Goal: Transaction & Acquisition: Purchase product/service

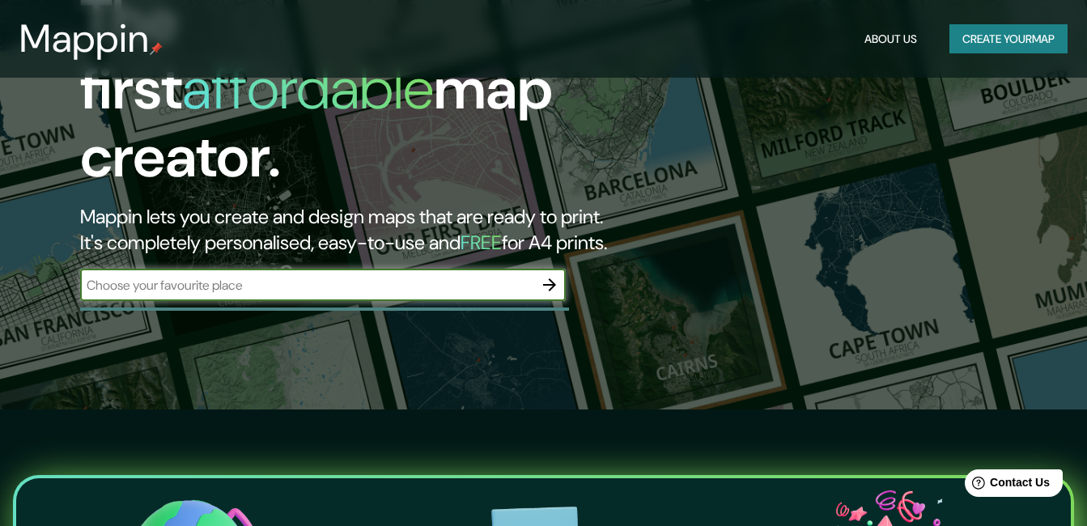
scroll to position [162, 0]
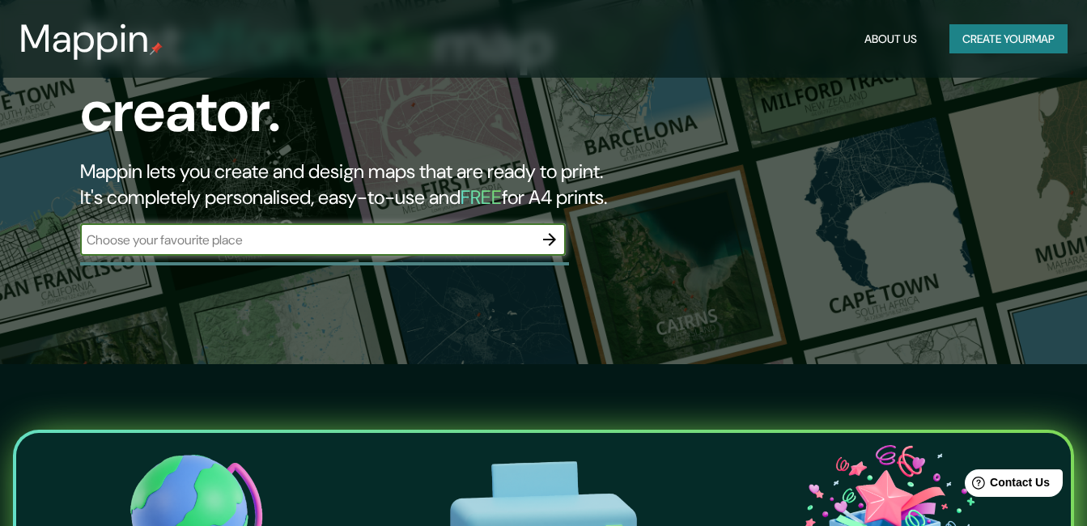
click at [407, 231] on input "text" at bounding box center [306, 240] width 453 height 19
type input "odesa"
click at [555, 233] on icon "button" at bounding box center [549, 239] width 13 height 13
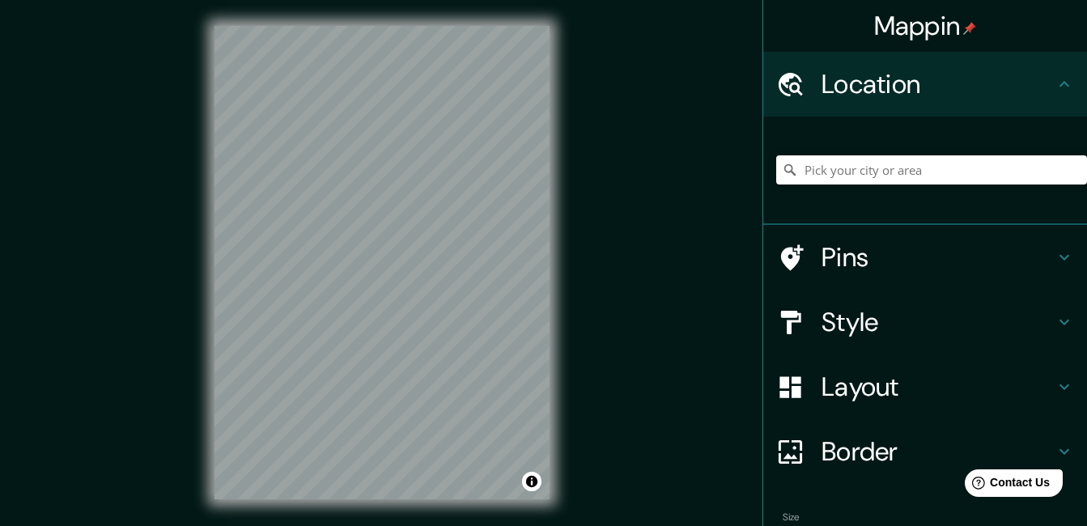
click at [1055, 326] on icon at bounding box center [1064, 321] width 19 height 19
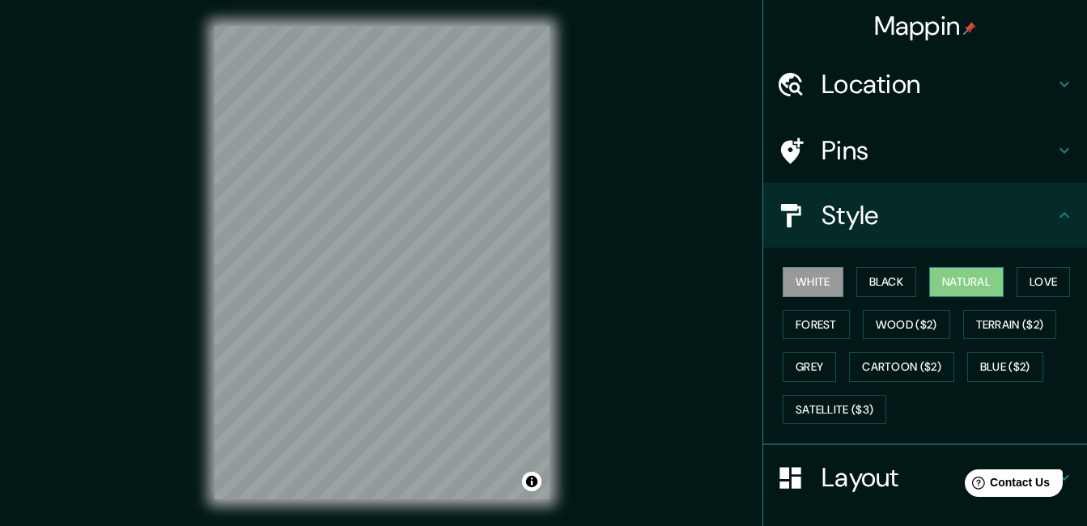
click at [941, 279] on button "Natural" at bounding box center [966, 282] width 74 height 30
click at [806, 361] on button "Grey" at bounding box center [809, 367] width 53 height 30
click at [967, 285] on button "Natural" at bounding box center [966, 282] width 74 height 30
click at [1055, 214] on icon at bounding box center [1064, 215] width 19 height 19
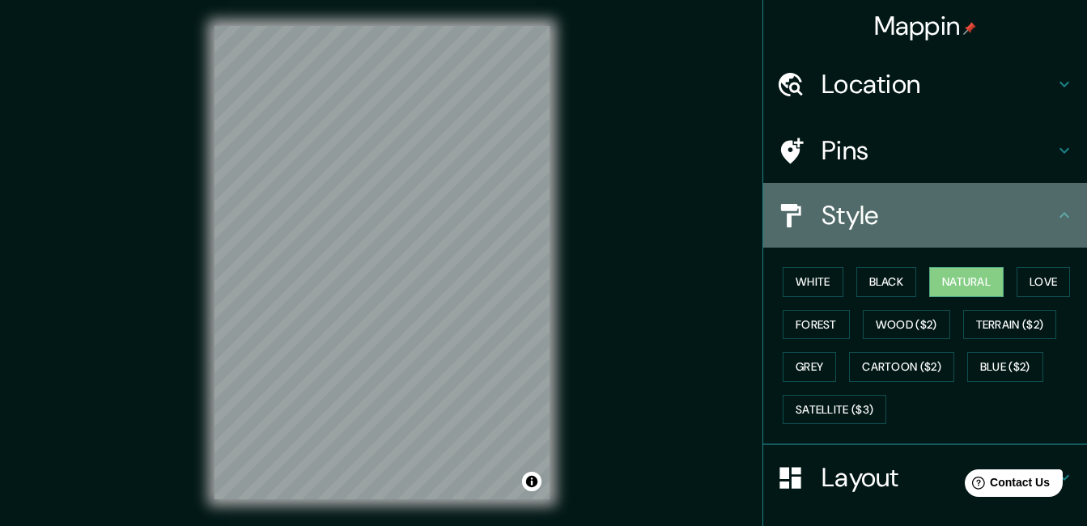
click at [1060, 213] on icon at bounding box center [1065, 215] width 10 height 6
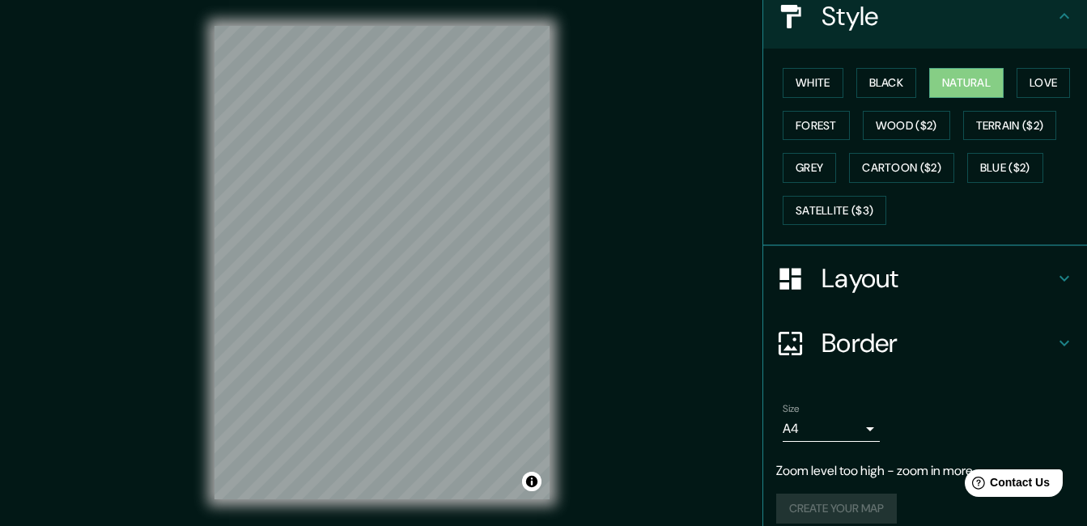
scroll to position [216, 0]
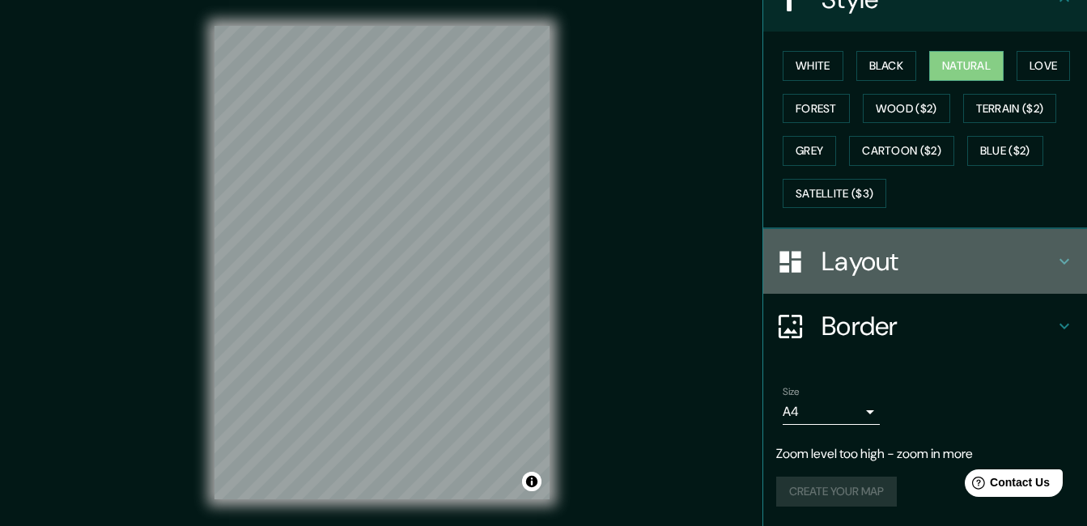
click at [1060, 261] on icon at bounding box center [1065, 262] width 10 height 6
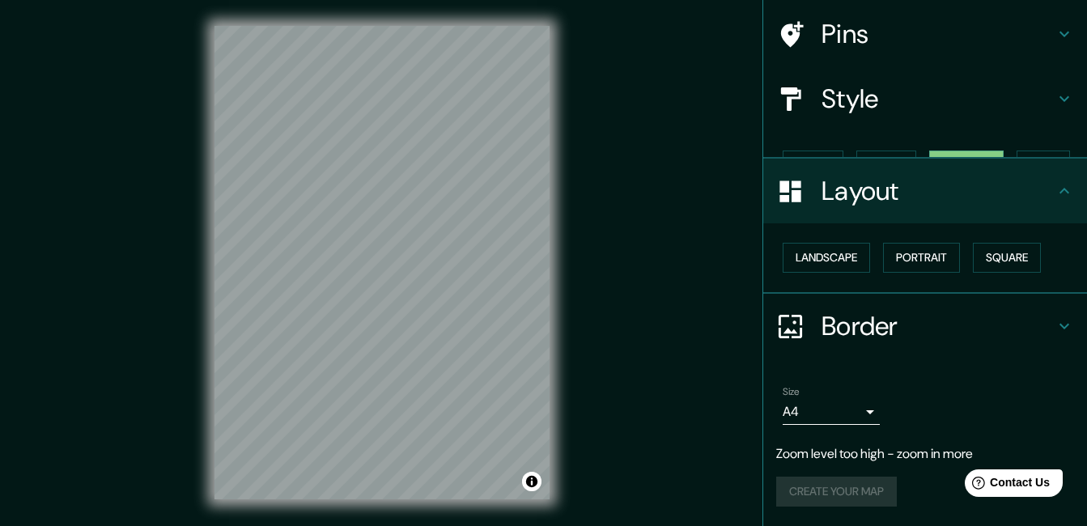
scroll to position [88, 0]
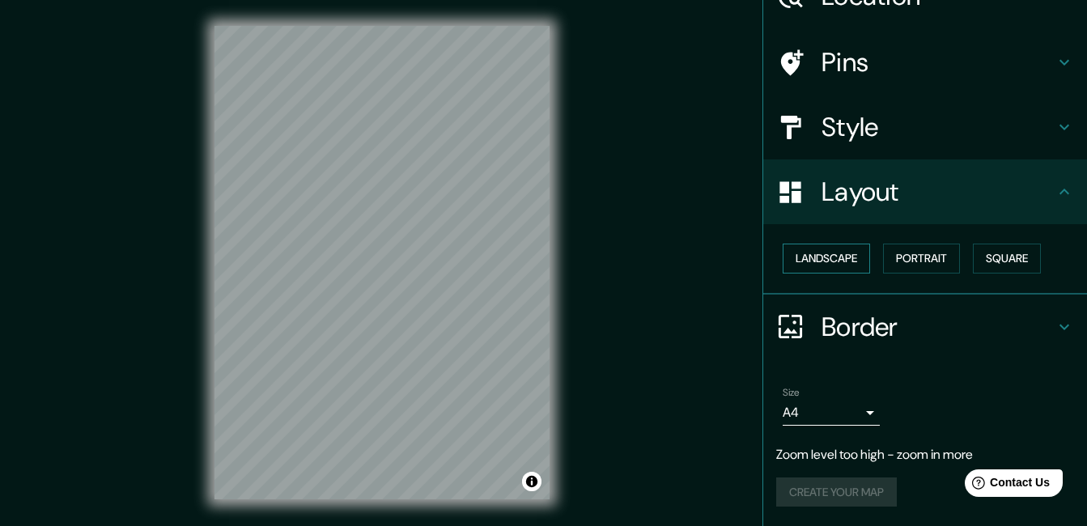
click at [819, 261] on button "Landscape" at bounding box center [826, 259] width 87 height 30
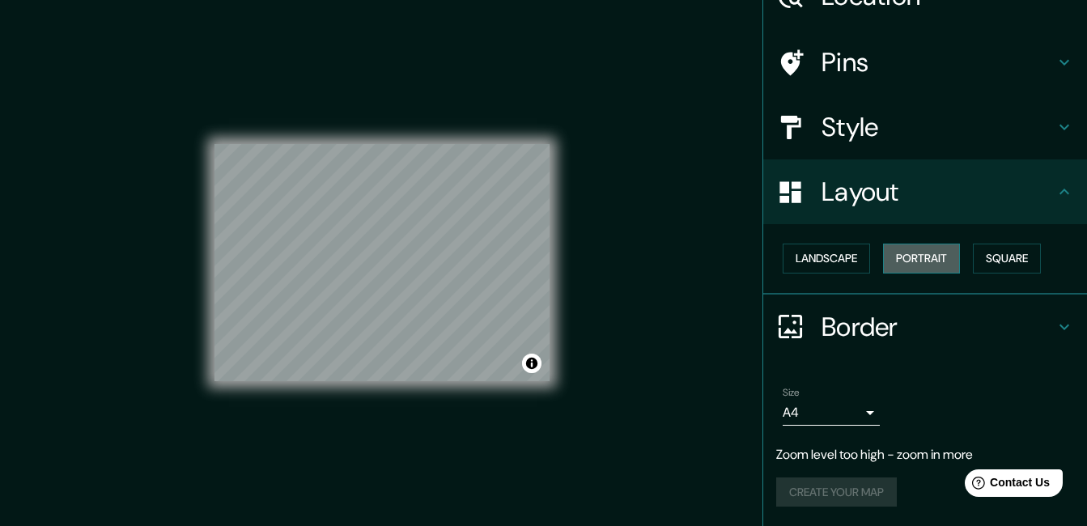
click at [914, 256] on button "Portrait" at bounding box center [921, 259] width 77 height 30
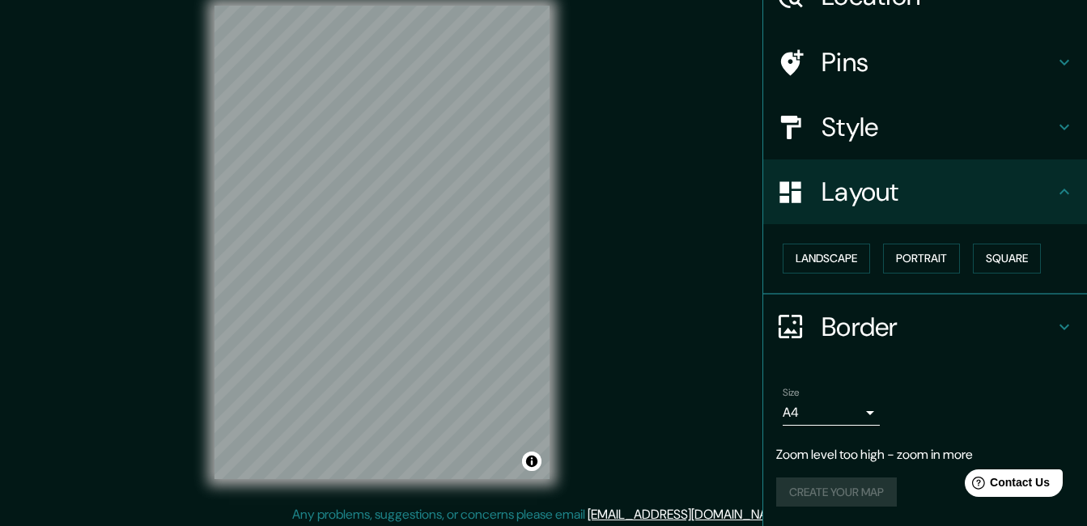
scroll to position [25, 0]
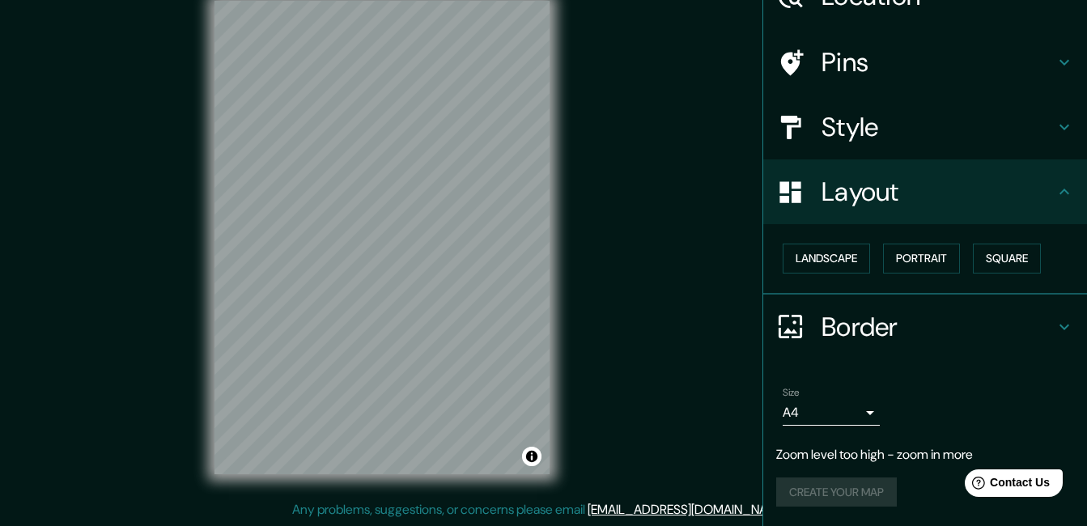
click at [1055, 189] on icon at bounding box center [1064, 191] width 19 height 19
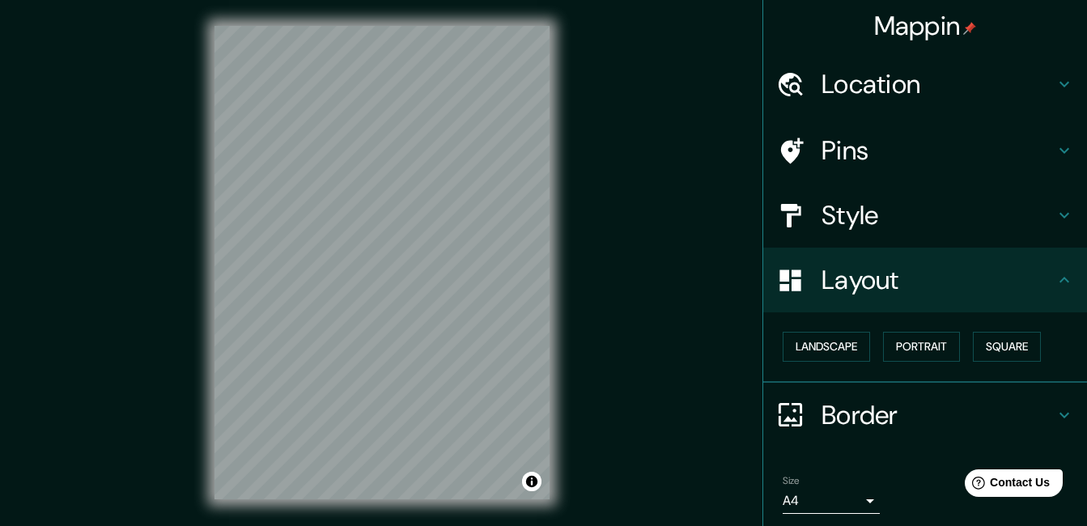
scroll to position [88, 0]
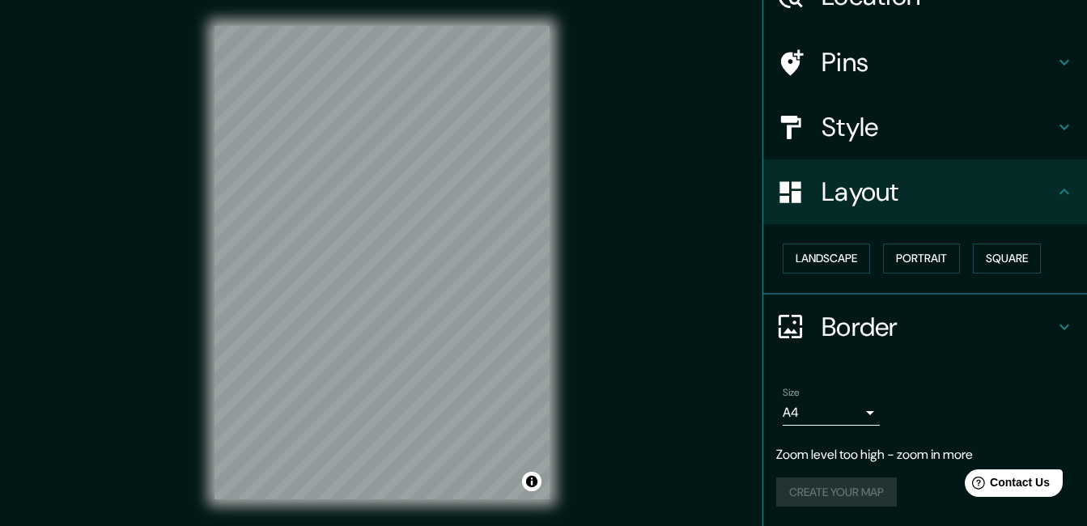
click at [858, 494] on div "Create your map" at bounding box center [925, 493] width 298 height 30
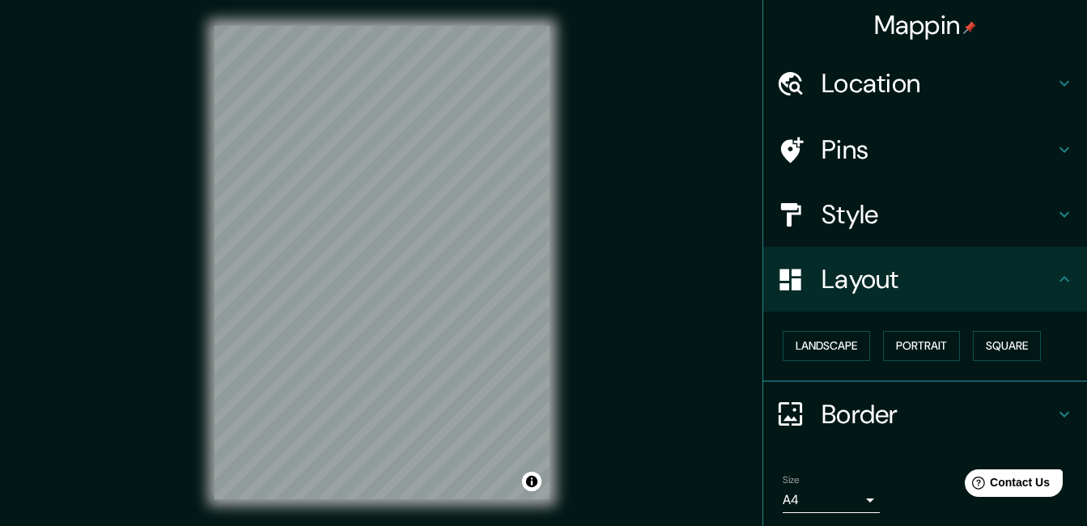
scroll to position [0, 0]
click at [1055, 87] on icon at bounding box center [1064, 83] width 19 height 19
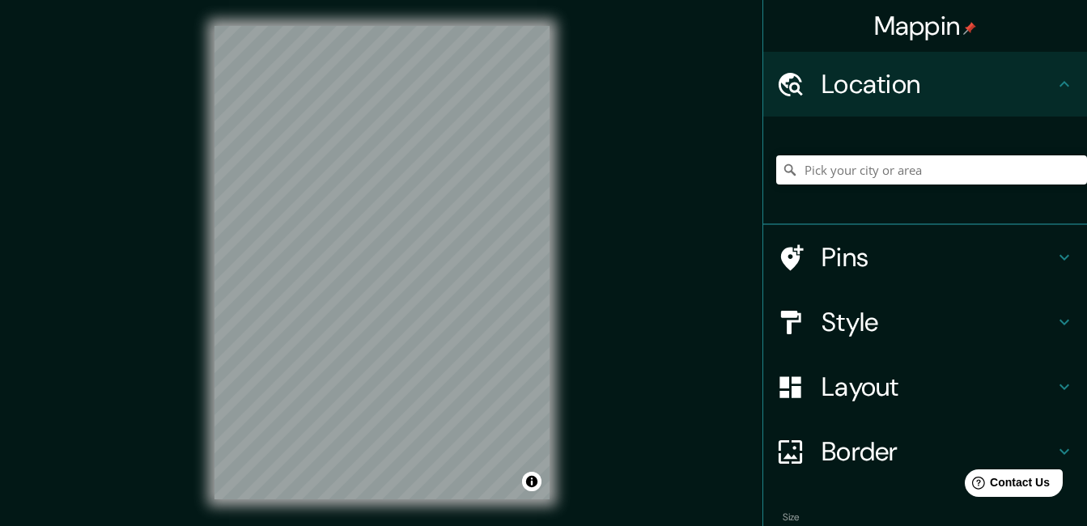
click at [1055, 87] on icon at bounding box center [1064, 83] width 19 height 19
click at [1055, 260] on icon at bounding box center [1064, 257] width 19 height 19
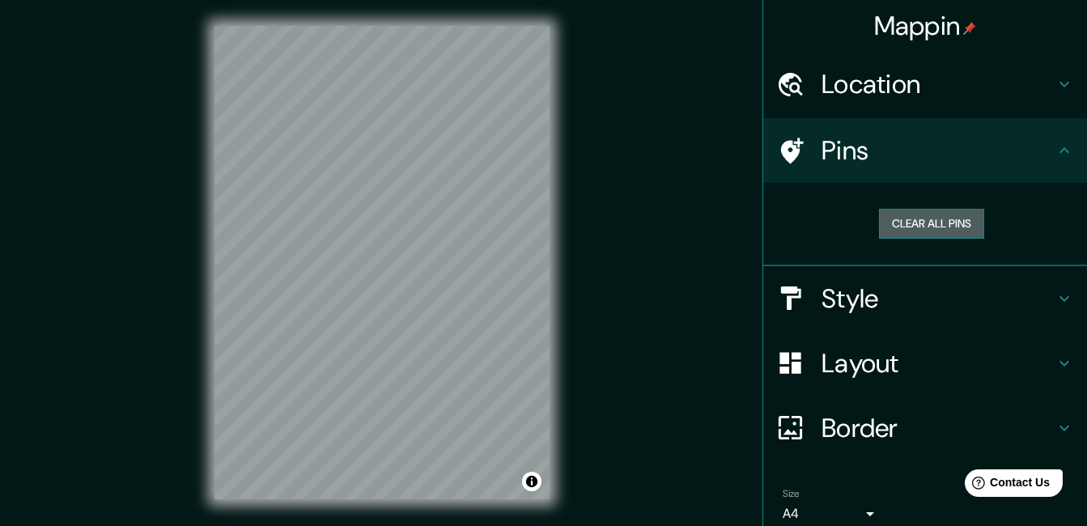
click at [915, 219] on button "Clear all pins" at bounding box center [931, 224] width 105 height 30
click at [933, 228] on button "Clear all pins" at bounding box center [931, 224] width 105 height 30
click at [784, 147] on icon at bounding box center [790, 151] width 28 height 28
click at [784, 85] on icon at bounding box center [790, 84] width 28 height 28
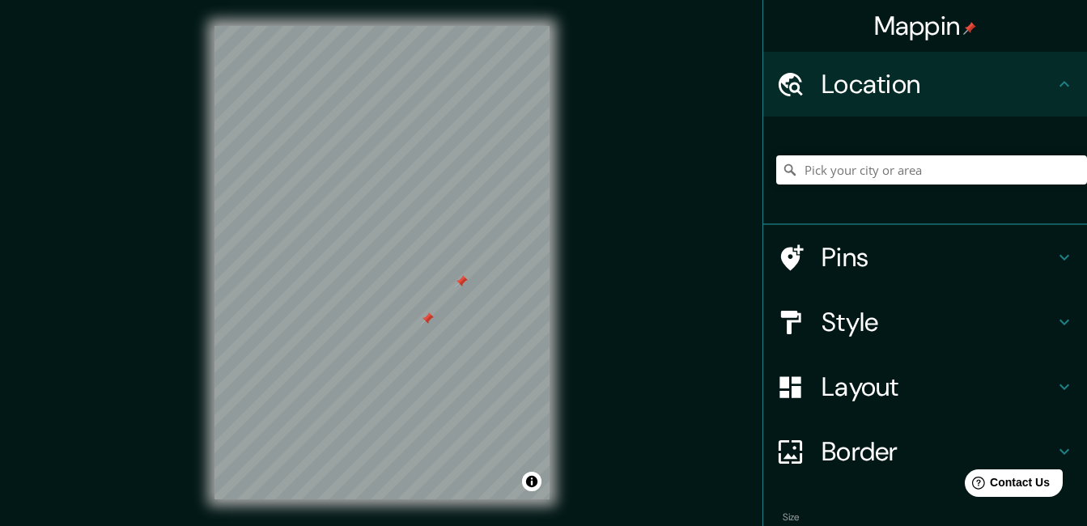
click at [781, 248] on icon at bounding box center [790, 258] width 28 height 28
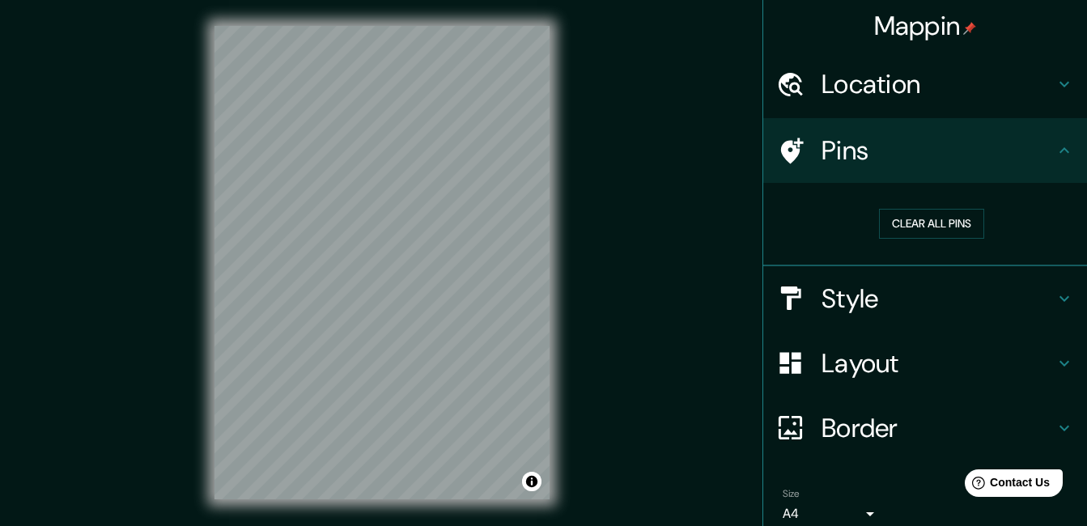
click at [801, 144] on div at bounding box center [798, 151] width 45 height 28
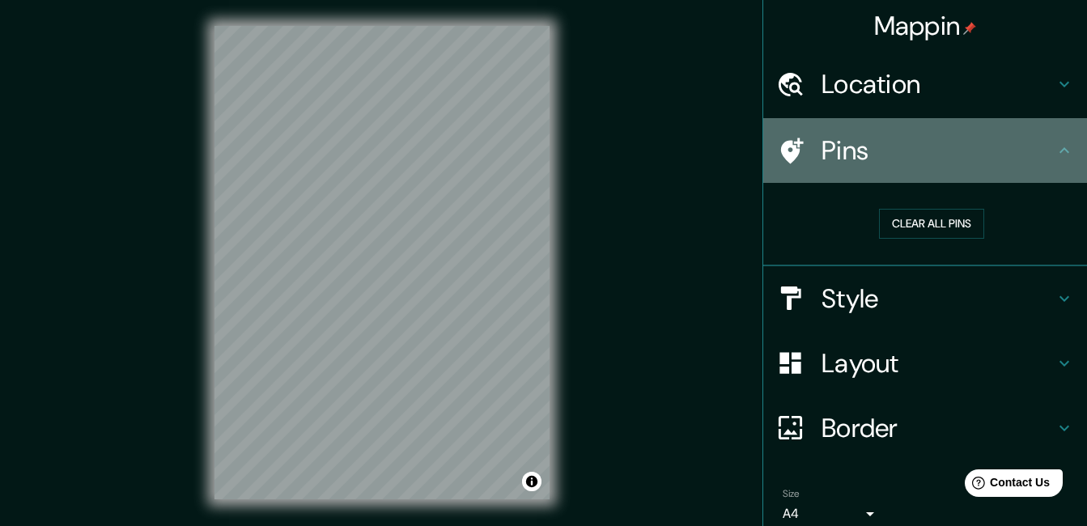
click at [788, 143] on icon at bounding box center [792, 151] width 23 height 26
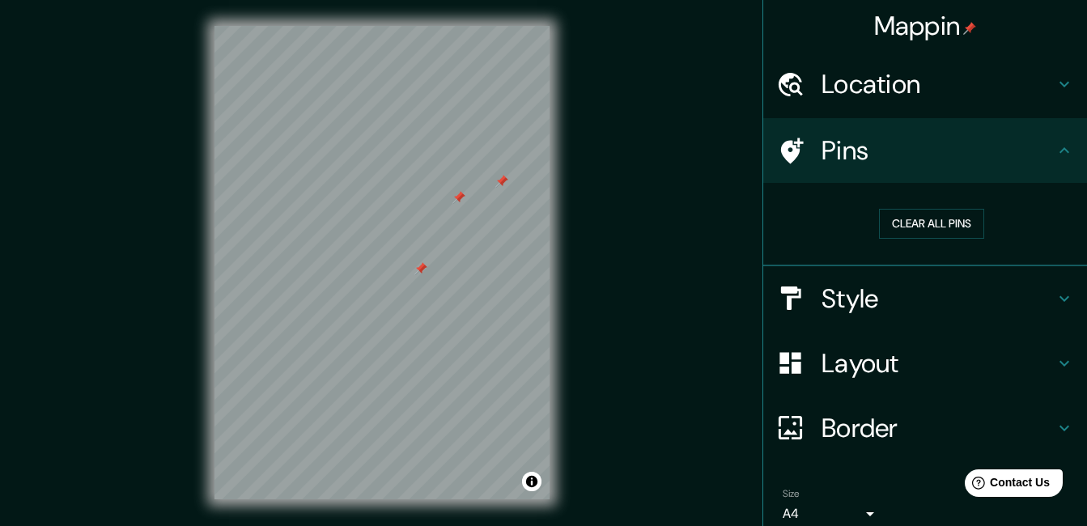
click at [805, 144] on div at bounding box center [798, 151] width 45 height 28
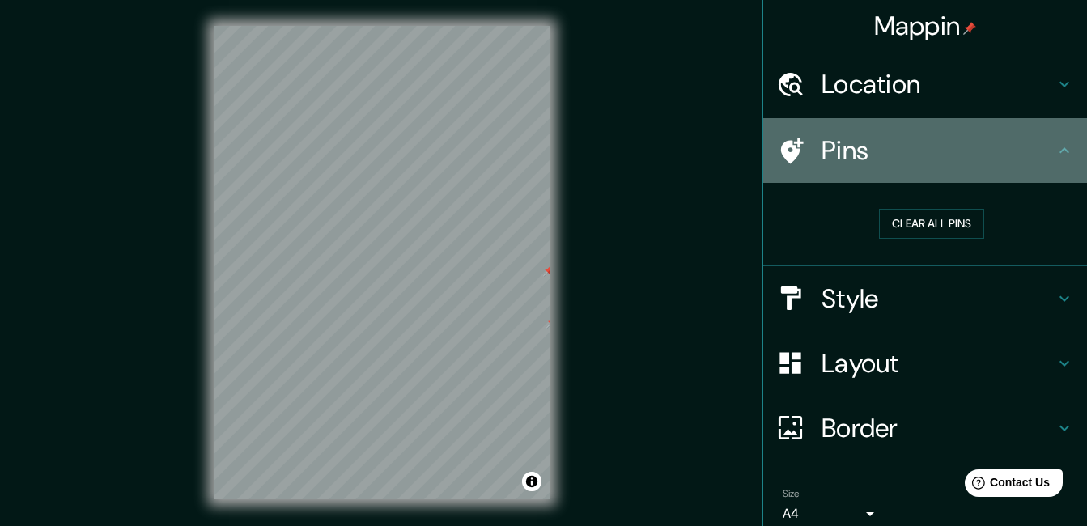
click at [784, 145] on icon at bounding box center [790, 151] width 28 height 28
click at [781, 144] on icon at bounding box center [790, 151] width 28 height 28
click at [781, 146] on icon at bounding box center [792, 151] width 23 height 26
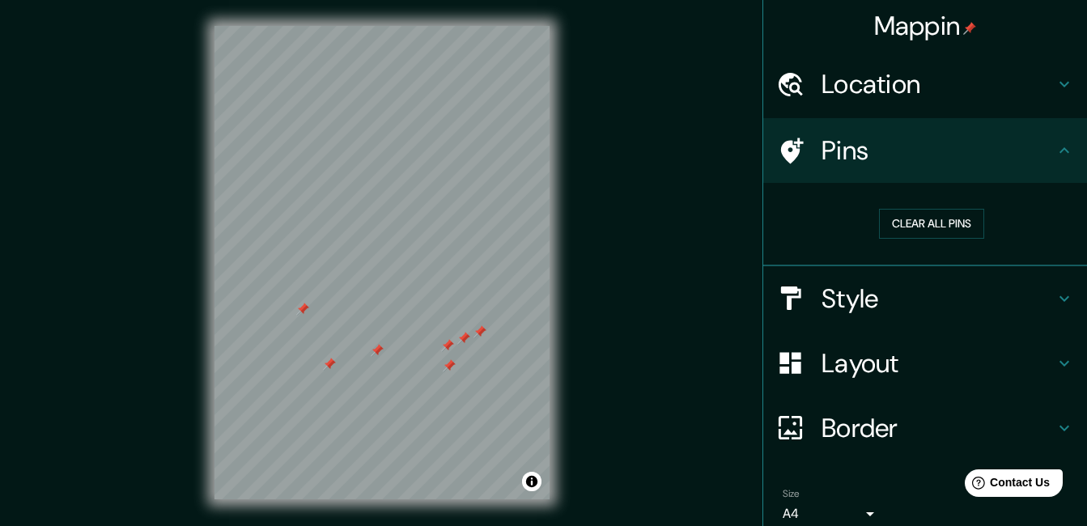
click at [781, 150] on icon at bounding box center [792, 151] width 23 height 26
click at [828, 83] on h4 "Location" at bounding box center [938, 84] width 233 height 32
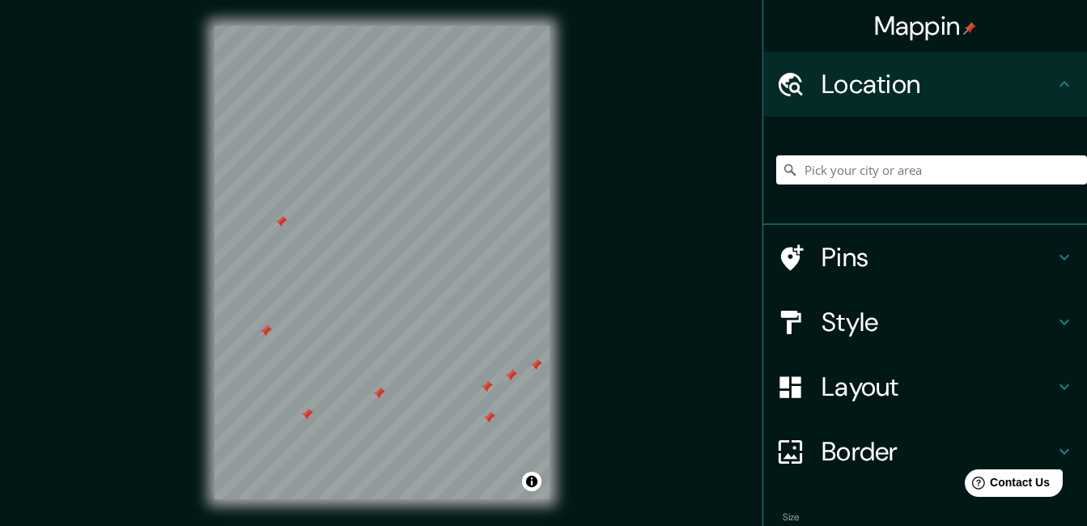
click at [785, 253] on icon at bounding box center [790, 258] width 28 height 28
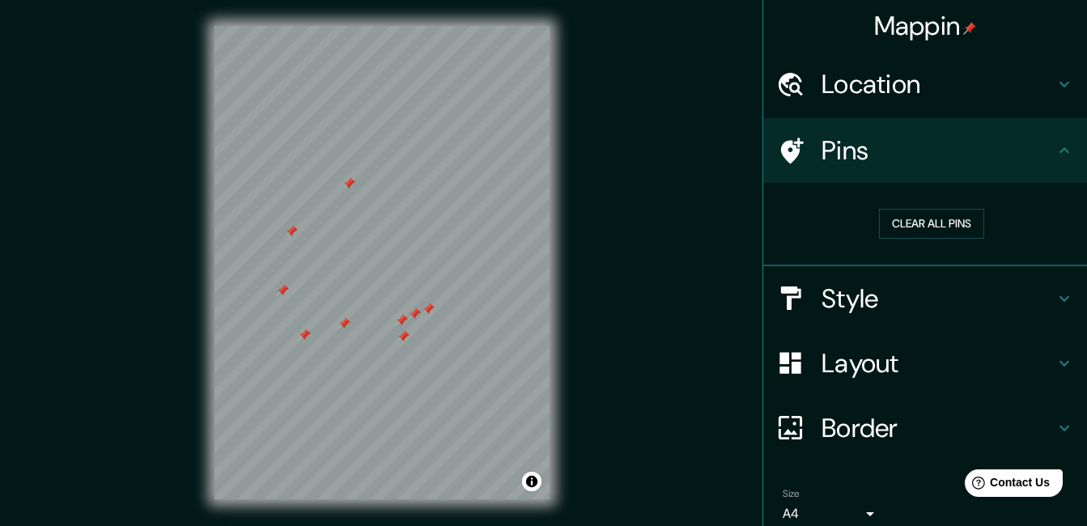
click at [1055, 360] on icon at bounding box center [1064, 363] width 19 height 19
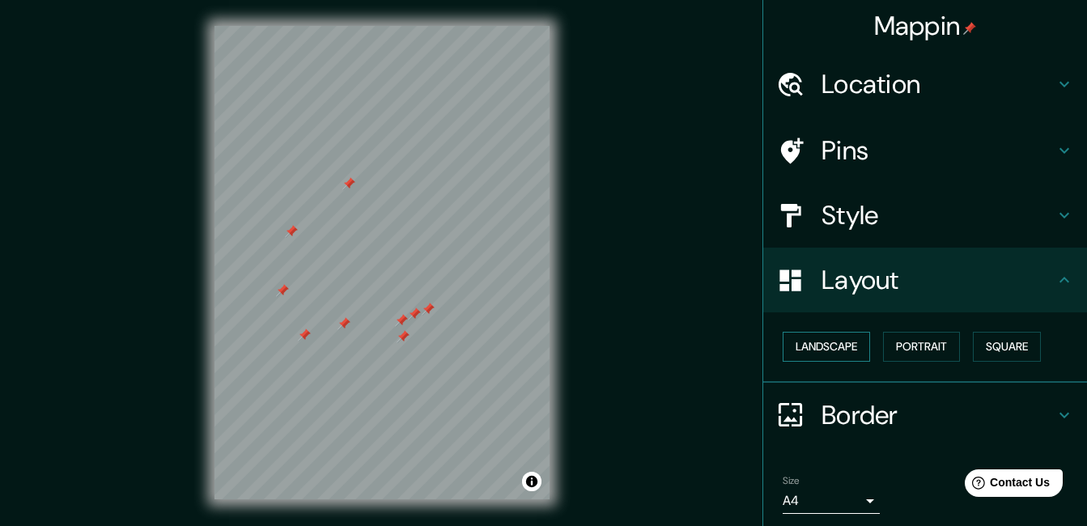
click at [830, 343] on button "Landscape" at bounding box center [826, 347] width 87 height 30
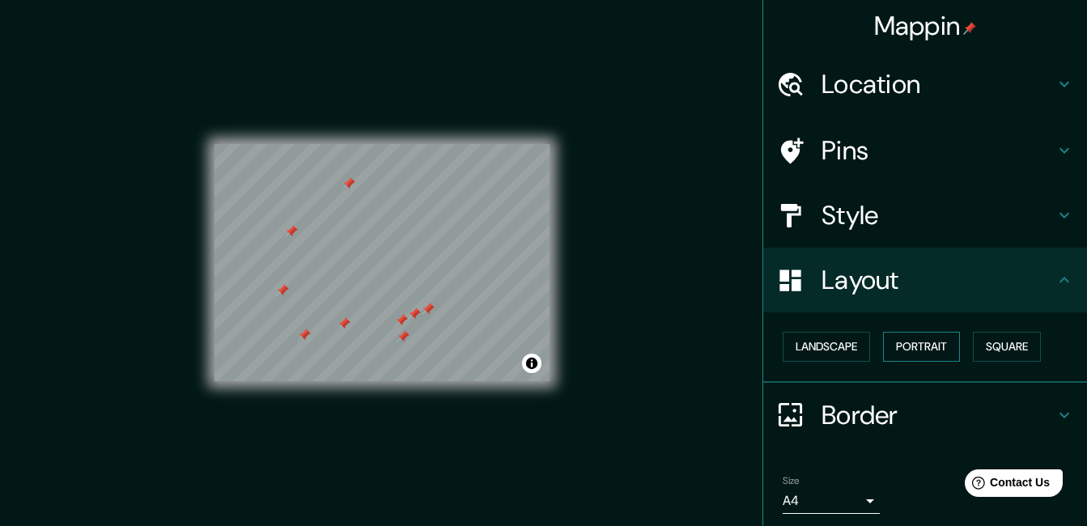
click at [918, 346] on button "Portrait" at bounding box center [921, 347] width 77 height 30
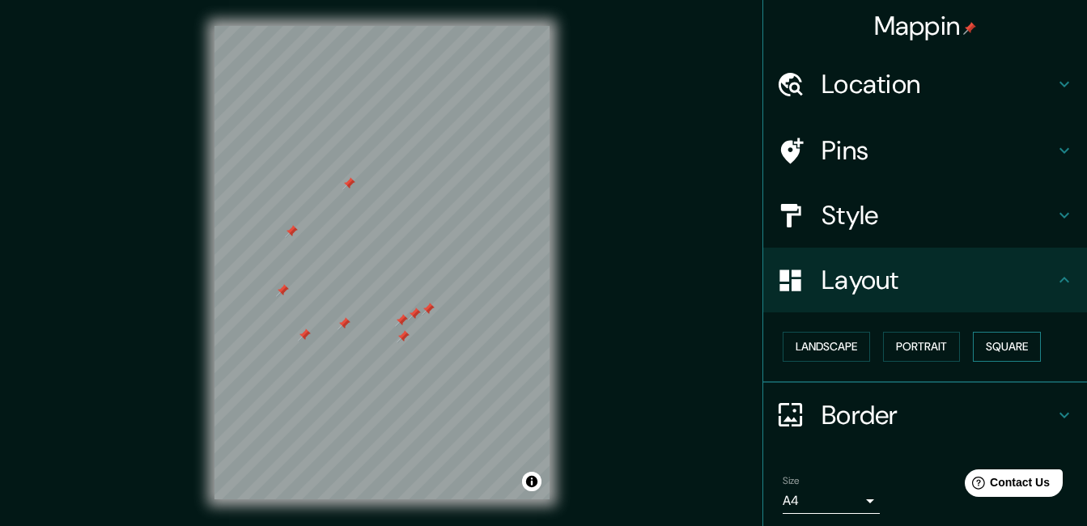
click at [1009, 342] on button "Square" at bounding box center [1007, 347] width 68 height 30
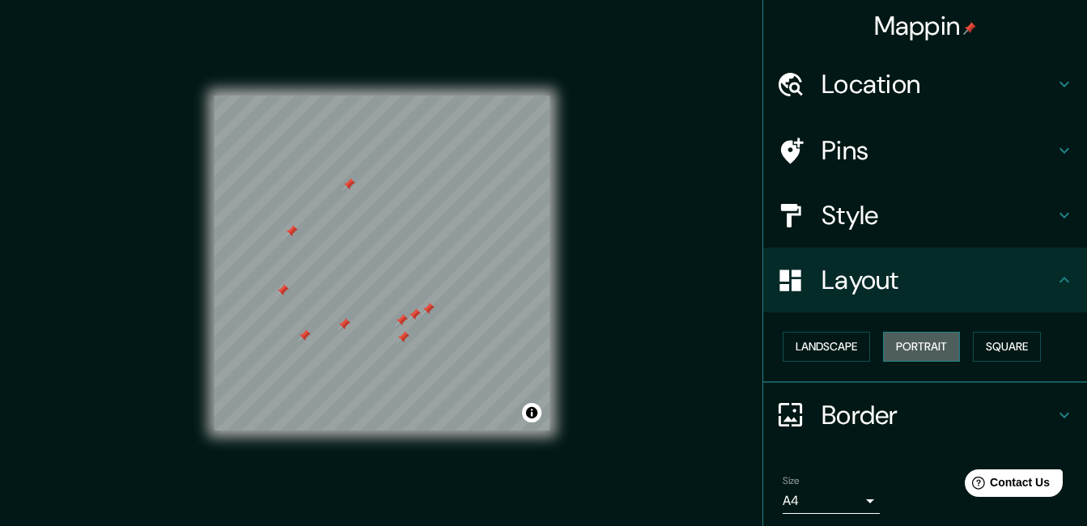
click at [923, 343] on button "Portrait" at bounding box center [921, 347] width 77 height 30
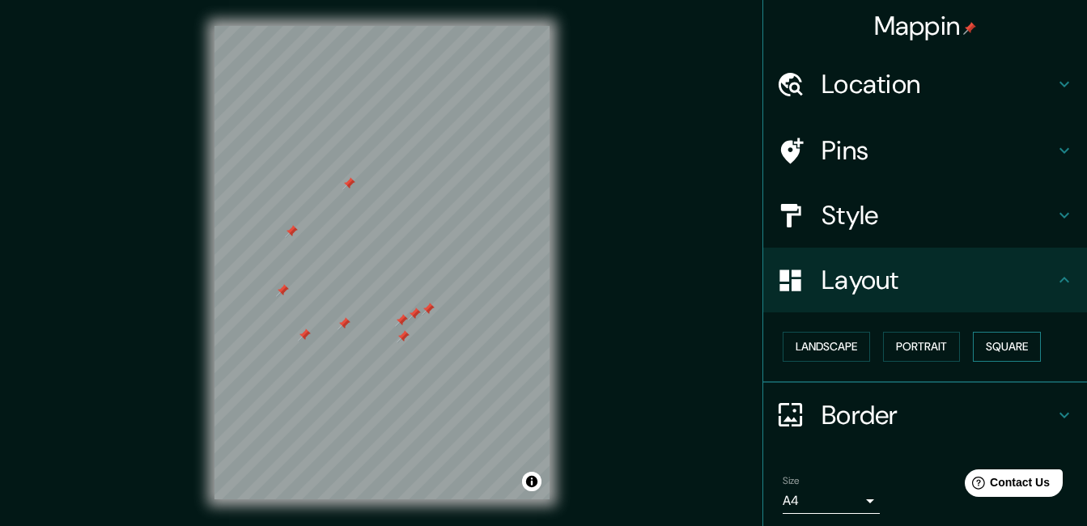
click at [999, 343] on button "Square" at bounding box center [1007, 347] width 68 height 30
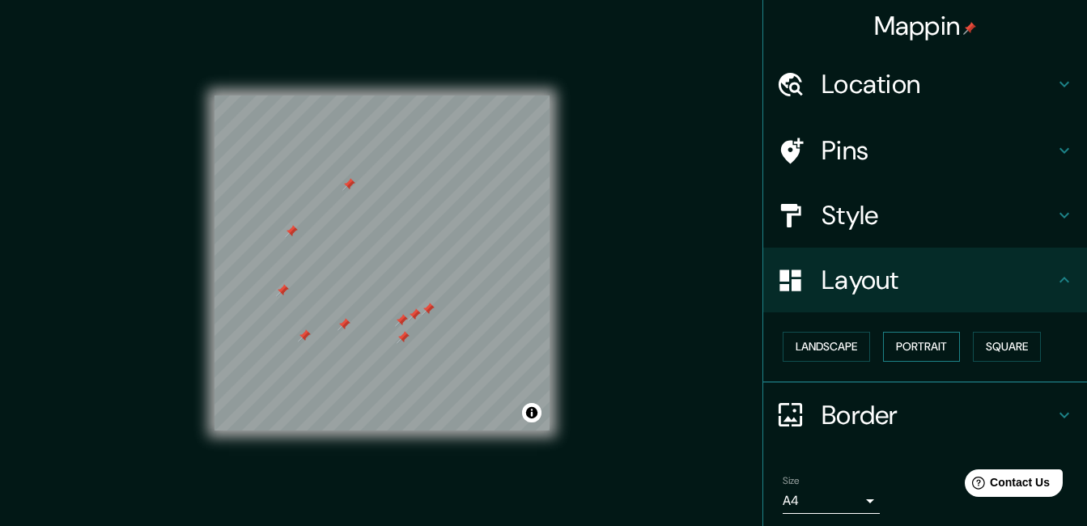
click at [912, 349] on button "Portrait" at bounding box center [921, 347] width 77 height 30
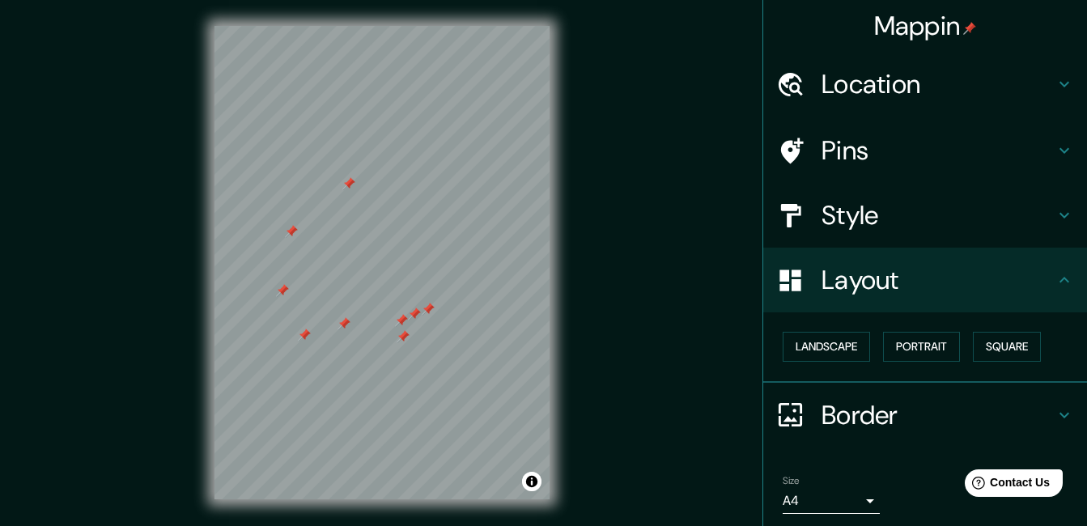
click at [781, 143] on icon at bounding box center [792, 151] width 23 height 26
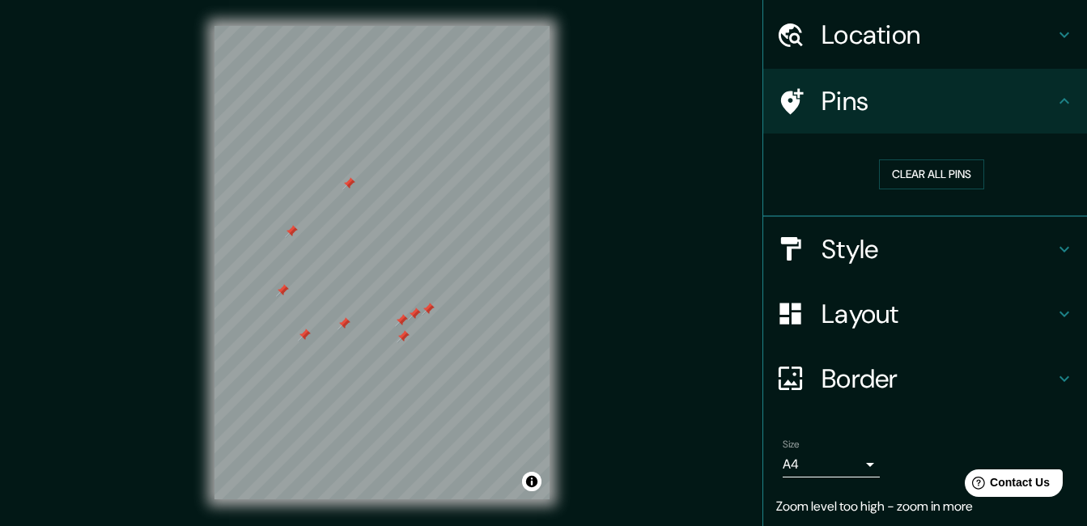
scroll to position [101, 0]
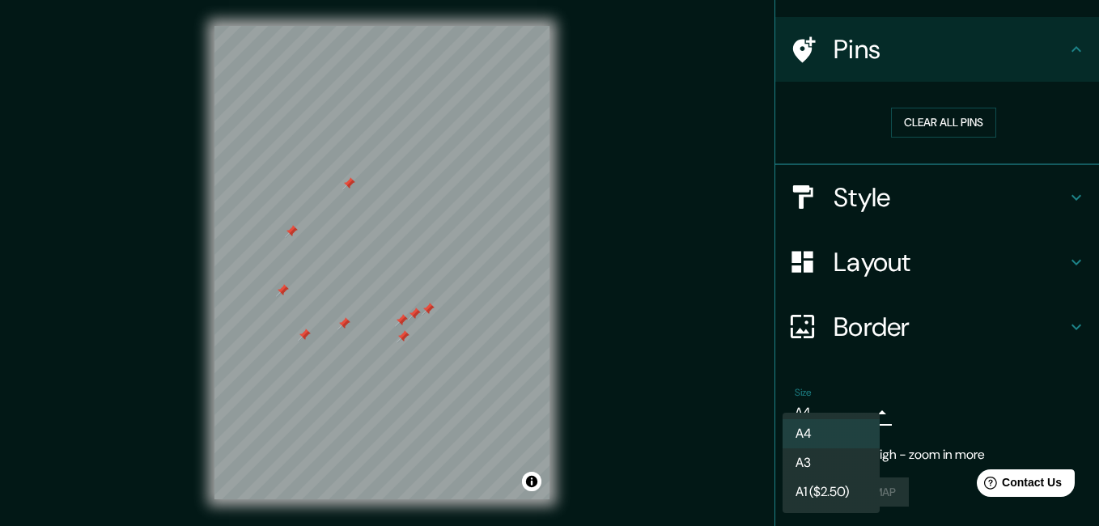
click at [856, 411] on body "Mappin Location Pins Clear all pins Style Layout Border Choose a border. Hint :…" at bounding box center [549, 263] width 1099 height 526
click at [832, 458] on li "A3" at bounding box center [831, 462] width 97 height 29
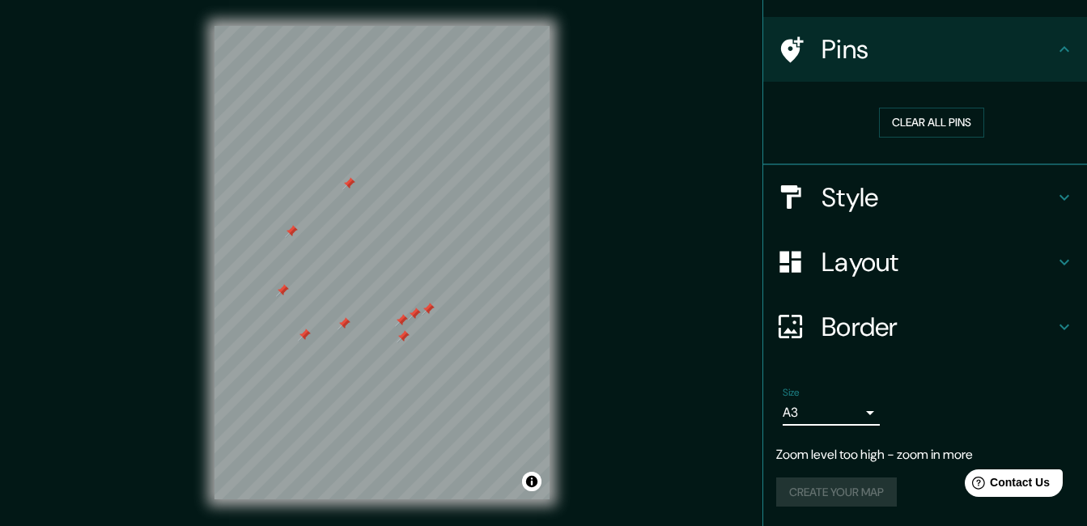
click at [859, 412] on body "Mappin Location Pins Clear all pins Style Layout Border Choose a border. Hint :…" at bounding box center [543, 263] width 1087 height 526
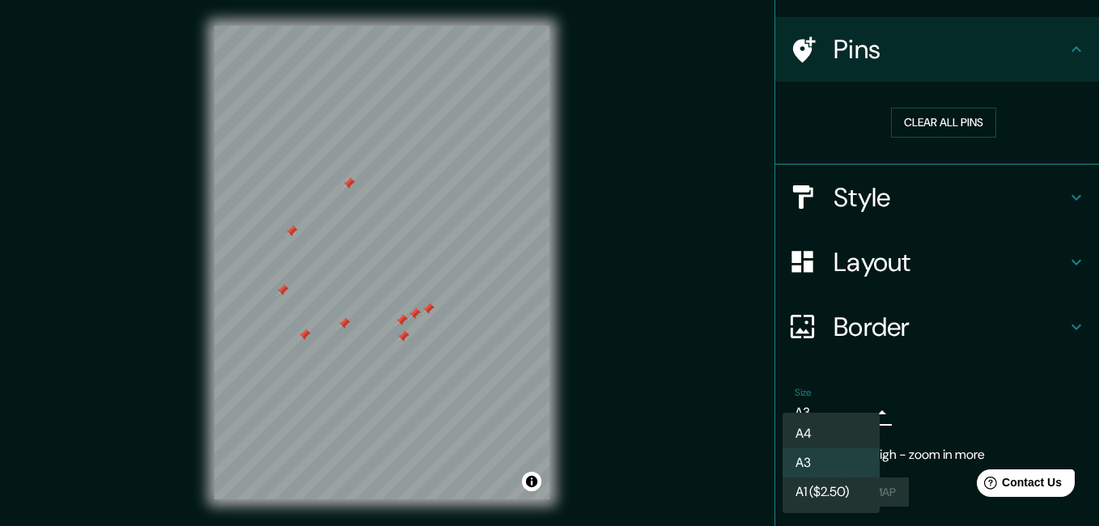
click at [810, 435] on li "A4" at bounding box center [831, 433] width 97 height 29
type input "single"
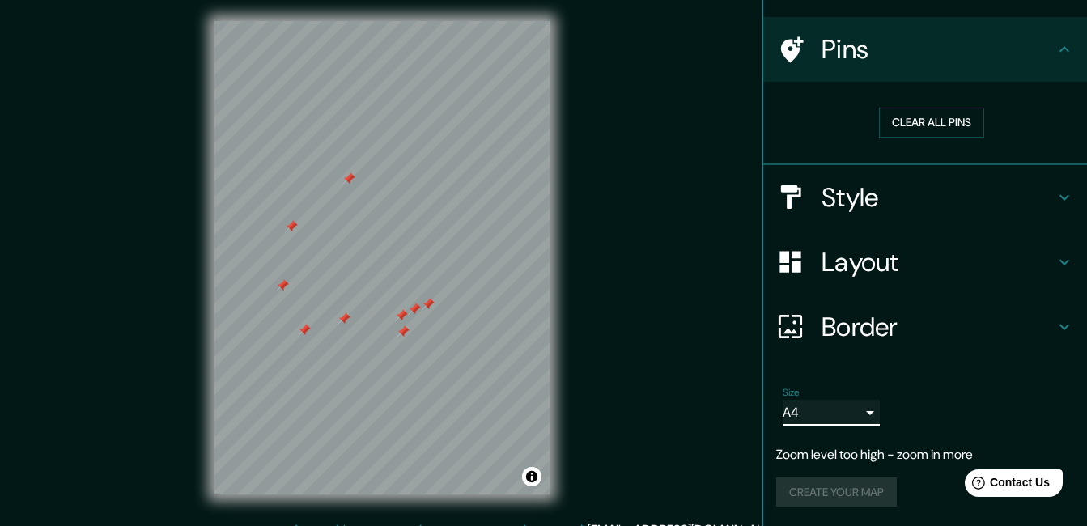
scroll to position [0, 0]
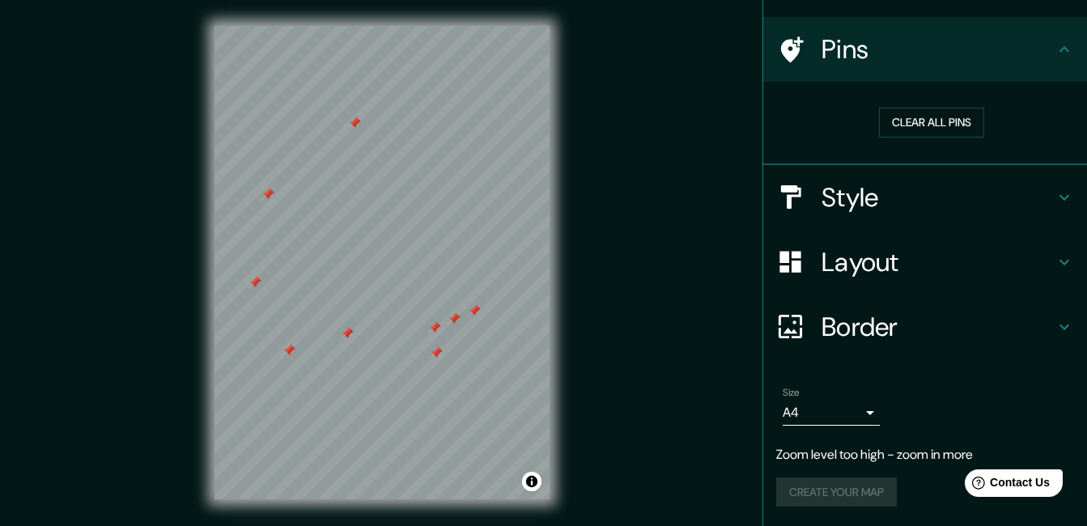
click at [550, 291] on div "© Mapbox © OpenStreetMap Improve this map" at bounding box center [382, 262] width 387 height 525
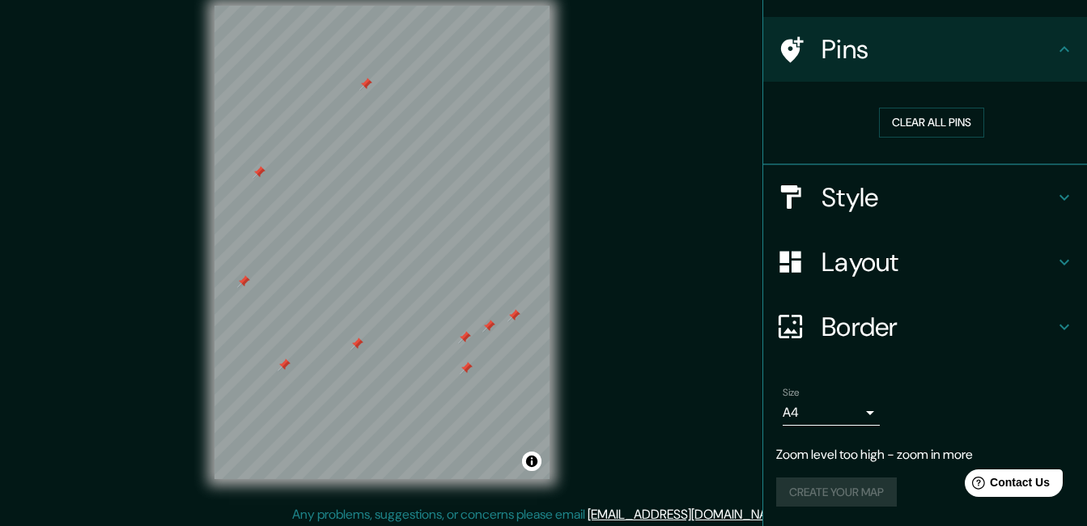
scroll to position [25, 0]
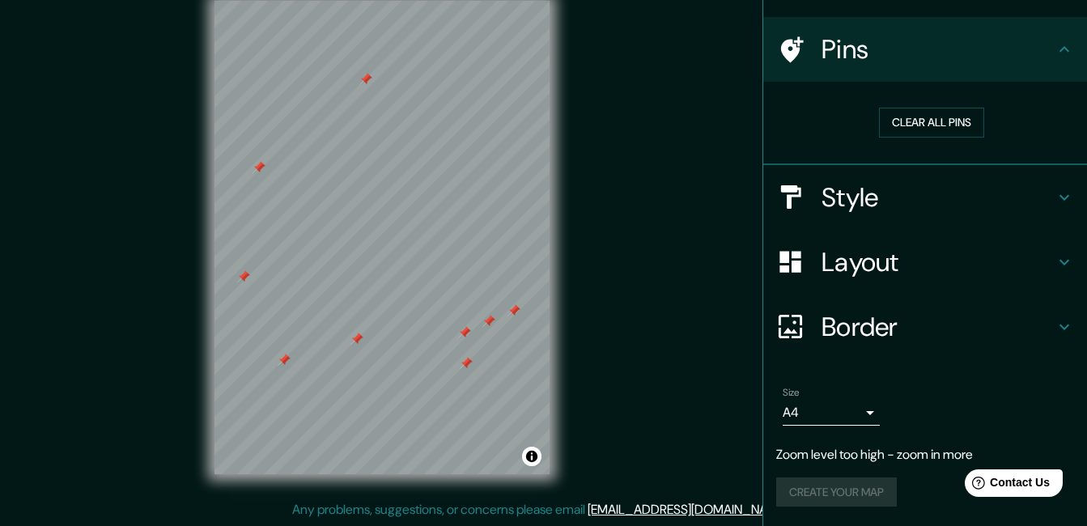
click at [781, 46] on icon at bounding box center [792, 49] width 23 height 26
click at [1042, 191] on h4 "Style" at bounding box center [938, 197] width 233 height 32
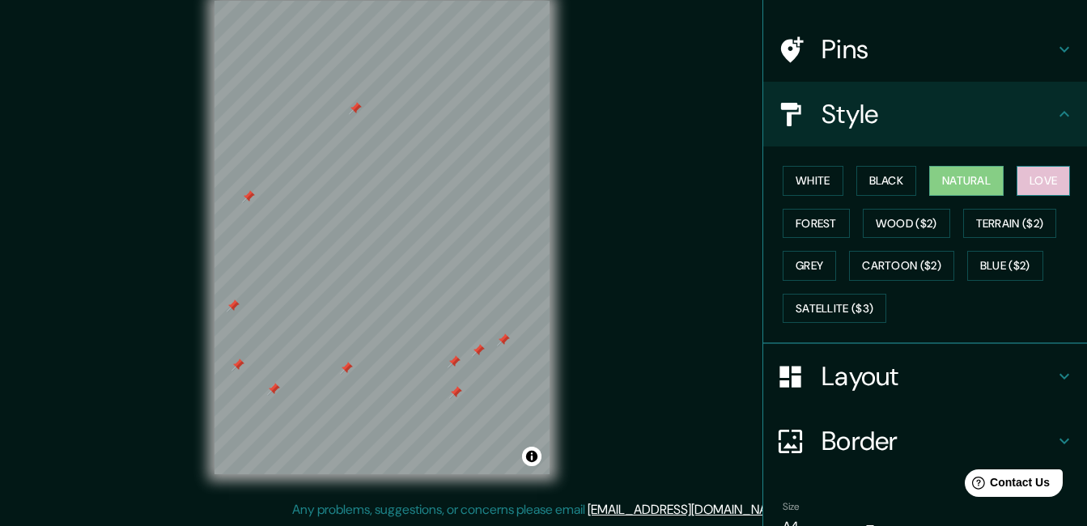
click at [1038, 184] on button "Love" at bounding box center [1043, 181] width 53 height 30
click at [894, 176] on button "Black" at bounding box center [886, 181] width 61 height 30
click at [884, 184] on button "Black" at bounding box center [886, 181] width 61 height 30
click at [956, 180] on button "Natural" at bounding box center [966, 181] width 74 height 30
click at [805, 178] on button "White" at bounding box center [813, 181] width 61 height 30
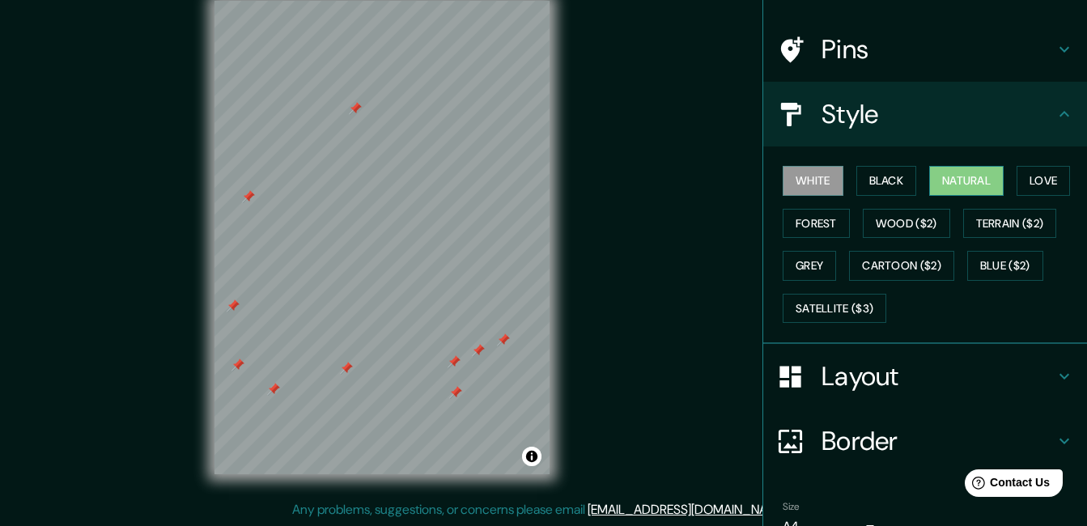
click at [950, 180] on button "Natural" at bounding box center [966, 181] width 74 height 30
click at [873, 187] on button "Black" at bounding box center [886, 181] width 61 height 30
click at [804, 173] on button "White" at bounding box center [813, 181] width 61 height 30
click at [809, 224] on button "Forest" at bounding box center [816, 224] width 67 height 30
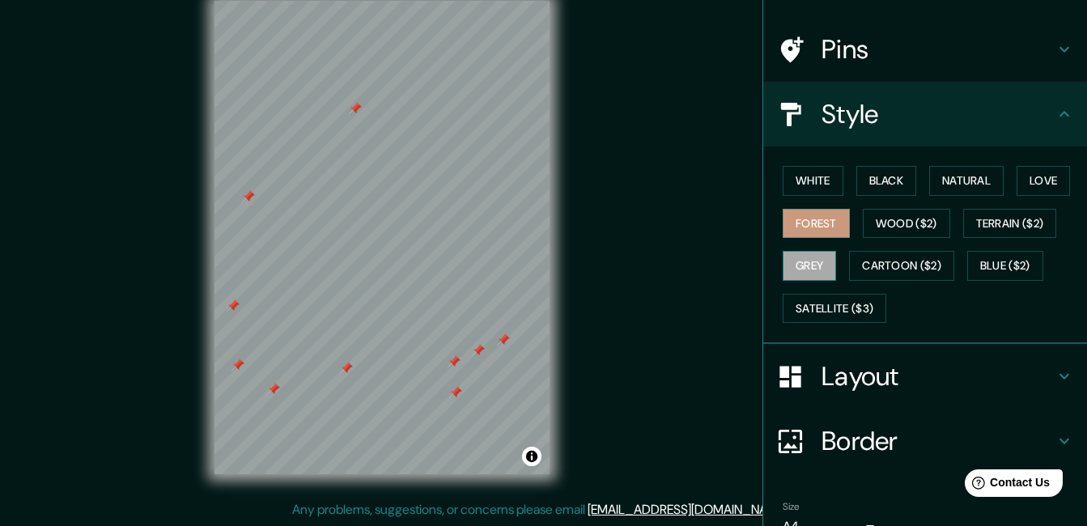
click at [799, 269] on button "Grey" at bounding box center [809, 266] width 53 height 30
click at [797, 174] on button "White" at bounding box center [813, 181] width 61 height 30
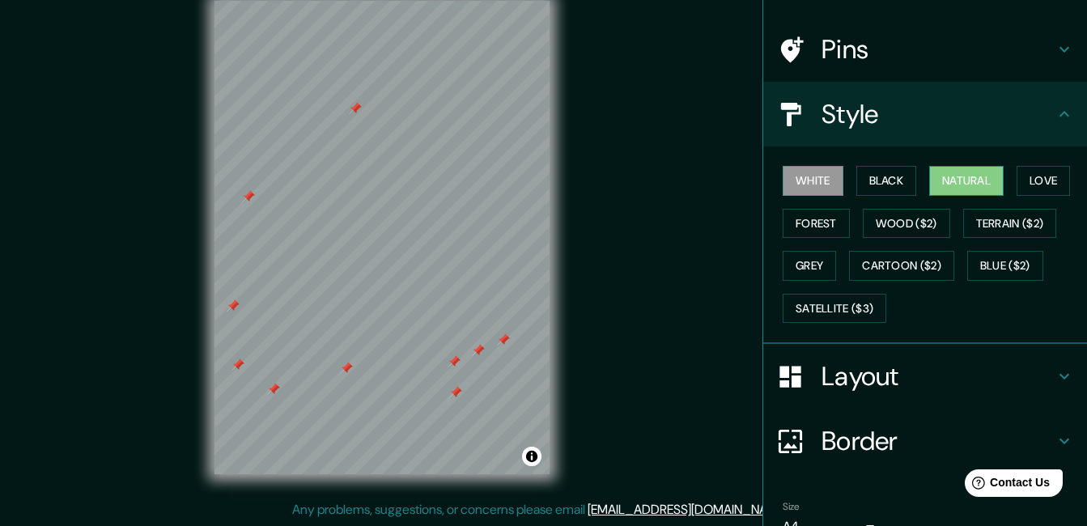
click at [975, 182] on button "Natural" at bounding box center [966, 181] width 74 height 30
click at [818, 182] on button "White" at bounding box center [813, 181] width 61 height 30
click at [953, 176] on button "Natural" at bounding box center [966, 181] width 74 height 30
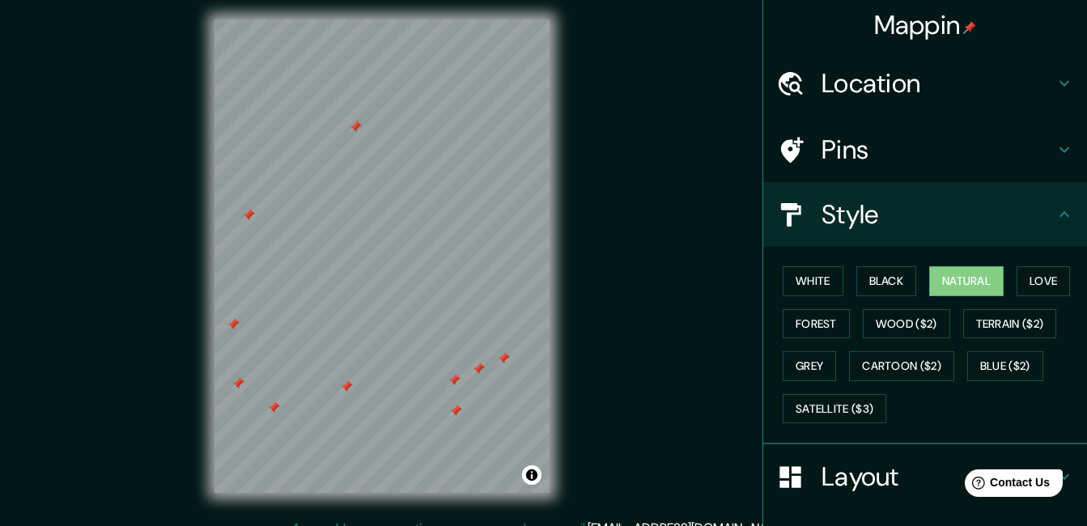
scroll to position [0, 0]
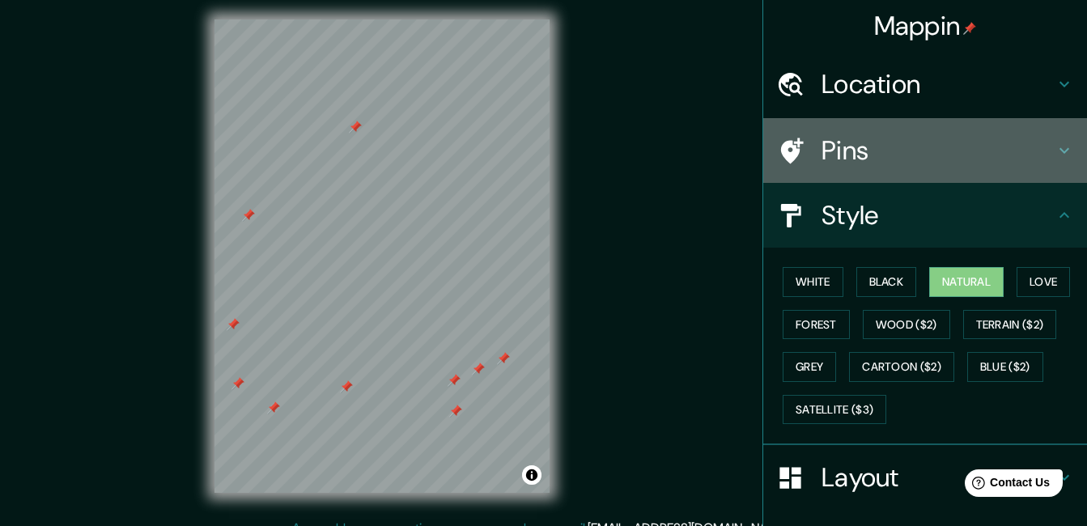
click at [1058, 148] on icon at bounding box center [1064, 150] width 19 height 19
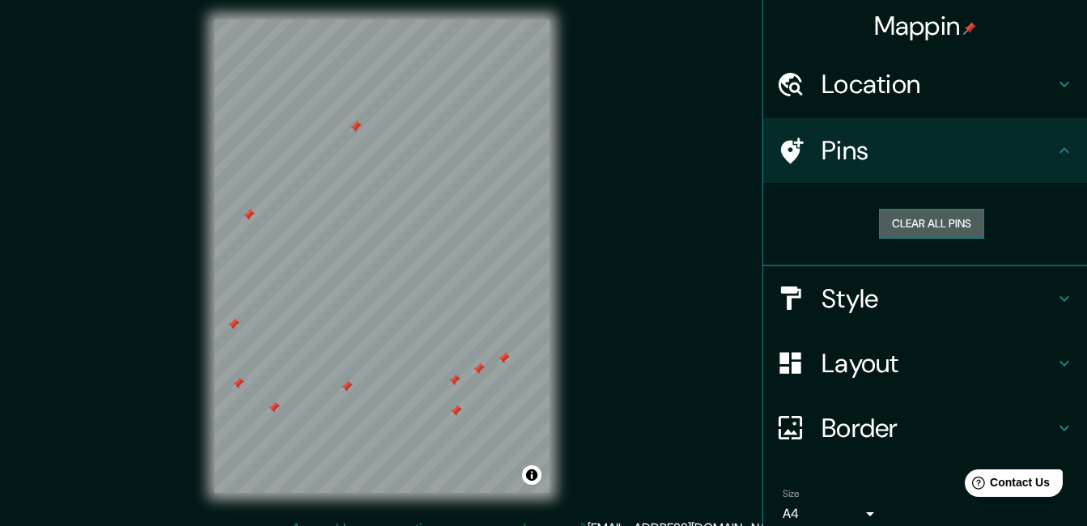
click at [921, 221] on button "Clear all pins" at bounding box center [931, 224] width 105 height 30
click at [780, 149] on icon at bounding box center [790, 151] width 28 height 28
click at [788, 143] on icon at bounding box center [792, 151] width 23 height 26
click at [781, 141] on icon at bounding box center [792, 151] width 23 height 26
click at [929, 219] on button "Clear all pins" at bounding box center [931, 224] width 105 height 30
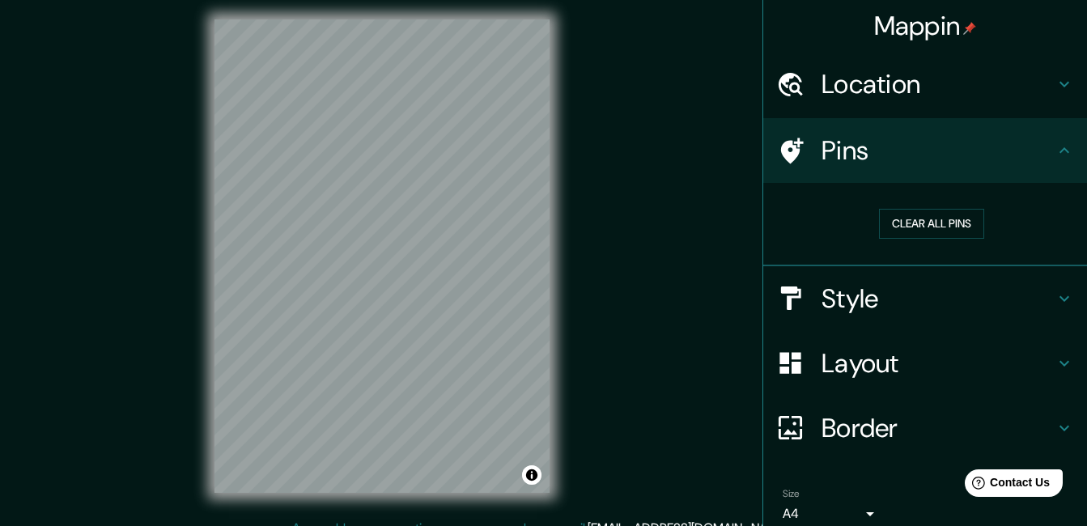
click at [781, 148] on icon at bounding box center [792, 151] width 23 height 26
click at [781, 140] on icon at bounding box center [790, 151] width 28 height 28
click at [781, 144] on icon at bounding box center [792, 151] width 23 height 26
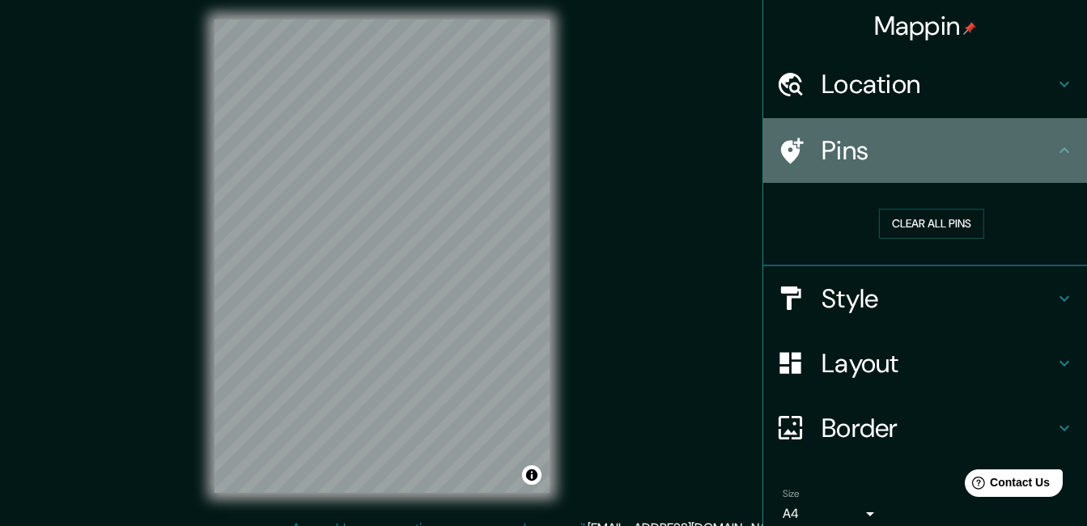
click at [785, 147] on icon at bounding box center [790, 151] width 28 height 28
click at [778, 147] on icon at bounding box center [790, 151] width 28 height 28
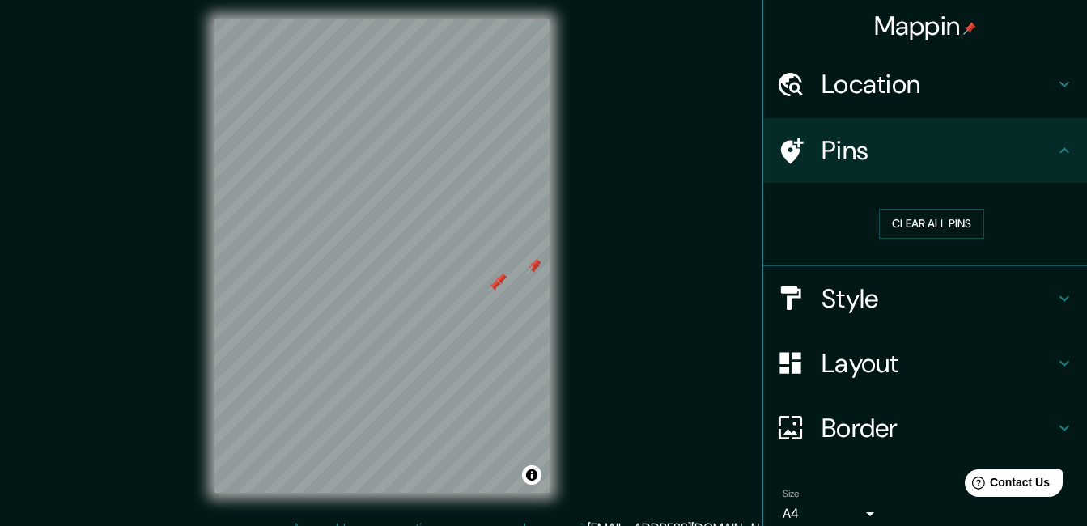
click at [779, 148] on icon at bounding box center [790, 151] width 28 height 28
click at [781, 146] on icon at bounding box center [792, 151] width 23 height 26
click at [782, 149] on icon at bounding box center [792, 151] width 23 height 26
click at [786, 147] on icon at bounding box center [790, 151] width 28 height 28
click at [782, 146] on icon at bounding box center [792, 151] width 23 height 26
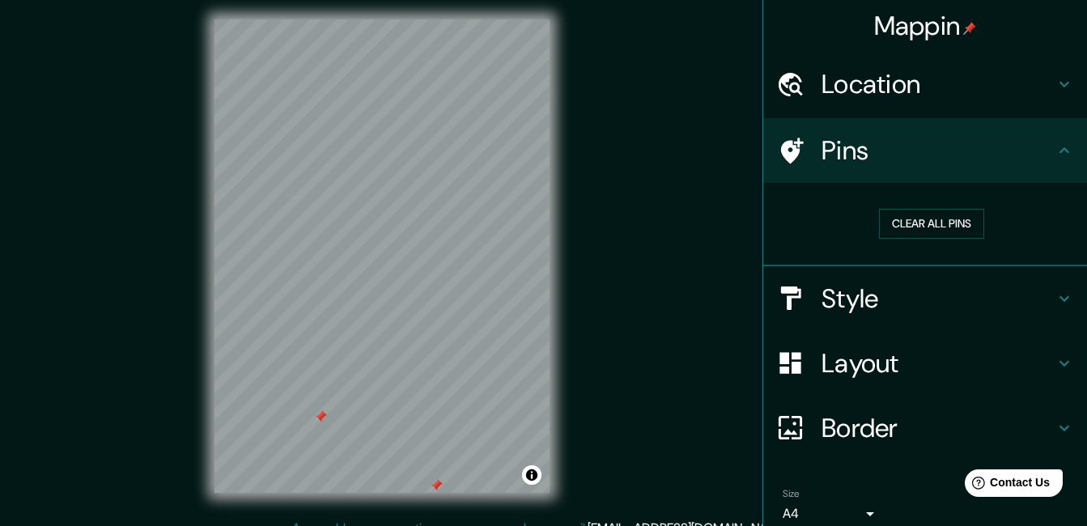
click at [781, 147] on icon at bounding box center [792, 151] width 23 height 26
click at [785, 149] on icon at bounding box center [792, 151] width 23 height 26
click at [779, 150] on icon at bounding box center [790, 151] width 28 height 28
click at [781, 150] on icon at bounding box center [792, 151] width 23 height 26
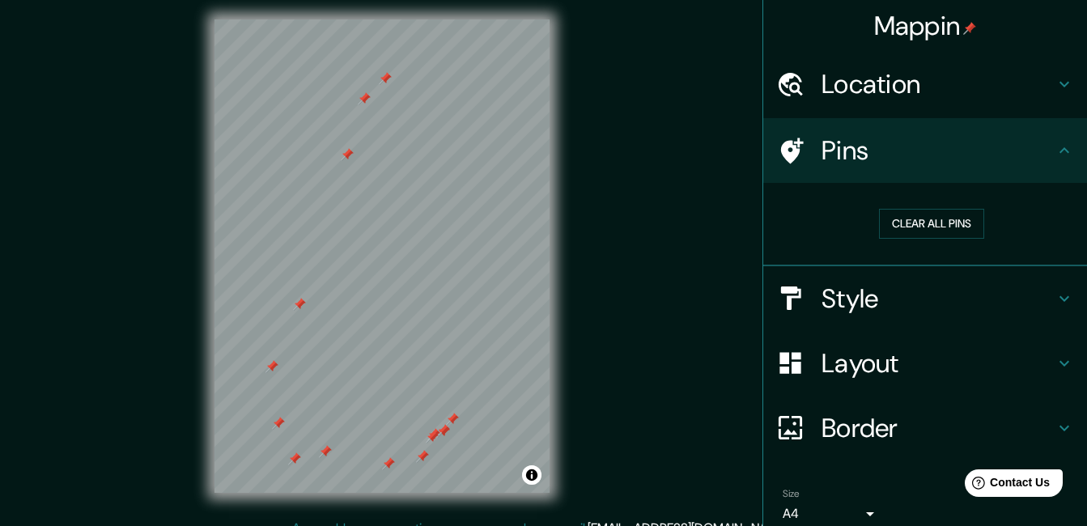
click at [1056, 431] on icon at bounding box center [1064, 427] width 19 height 19
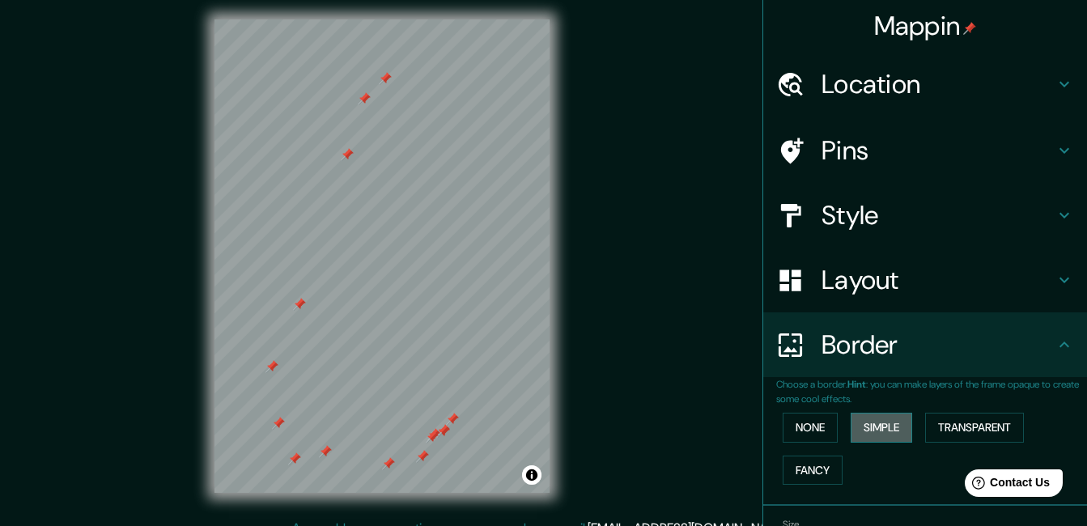
click at [874, 427] on button "Simple" at bounding box center [882, 428] width 62 height 30
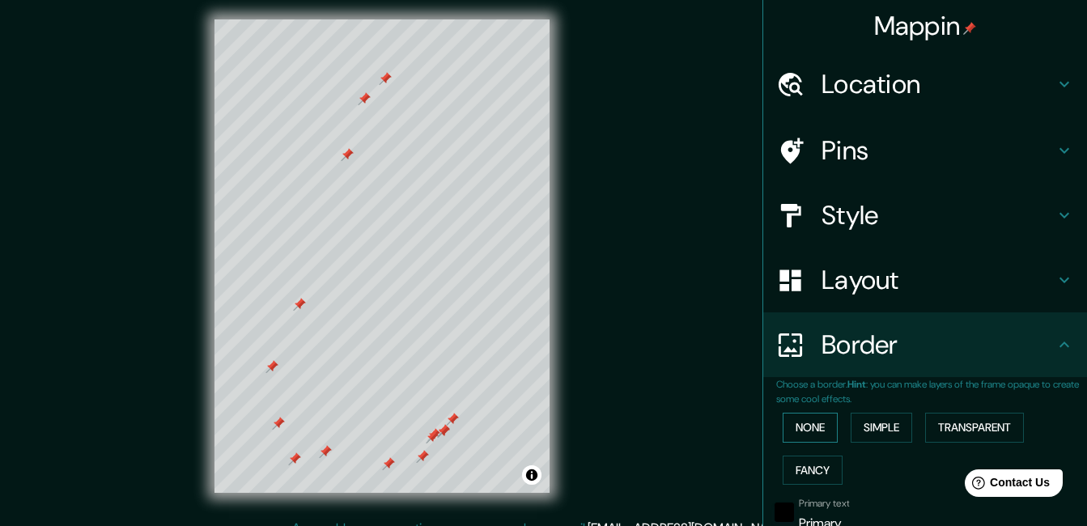
click at [805, 426] on button "None" at bounding box center [810, 428] width 55 height 30
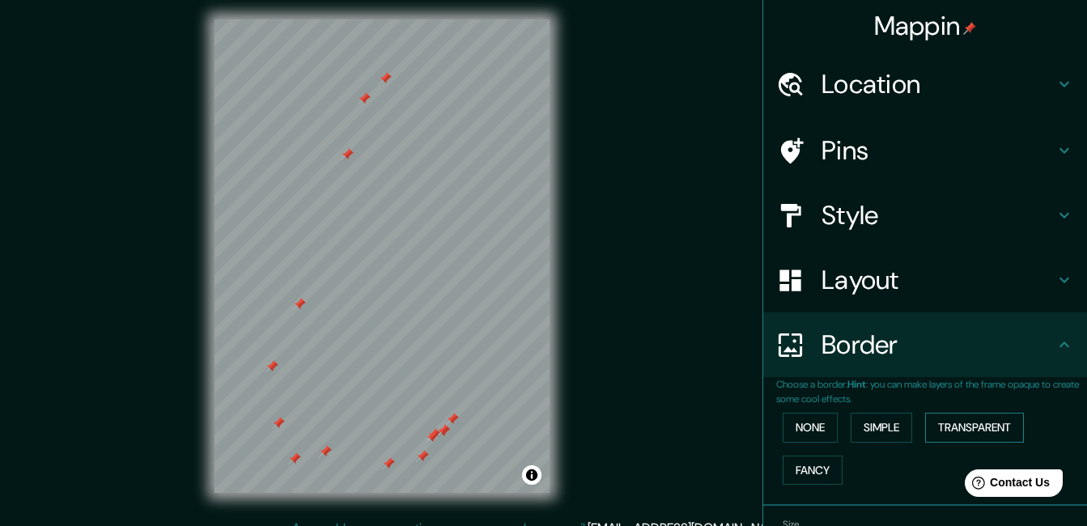
click at [964, 425] on button "Transparent" at bounding box center [974, 428] width 99 height 30
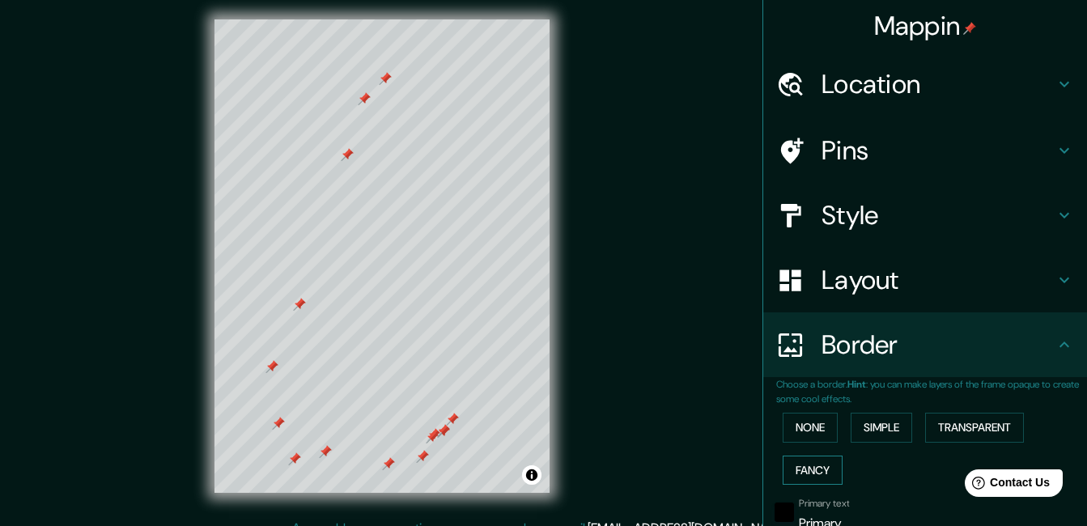
click at [811, 467] on button "Fancy" at bounding box center [813, 471] width 60 height 30
click at [806, 431] on button "None" at bounding box center [810, 428] width 55 height 30
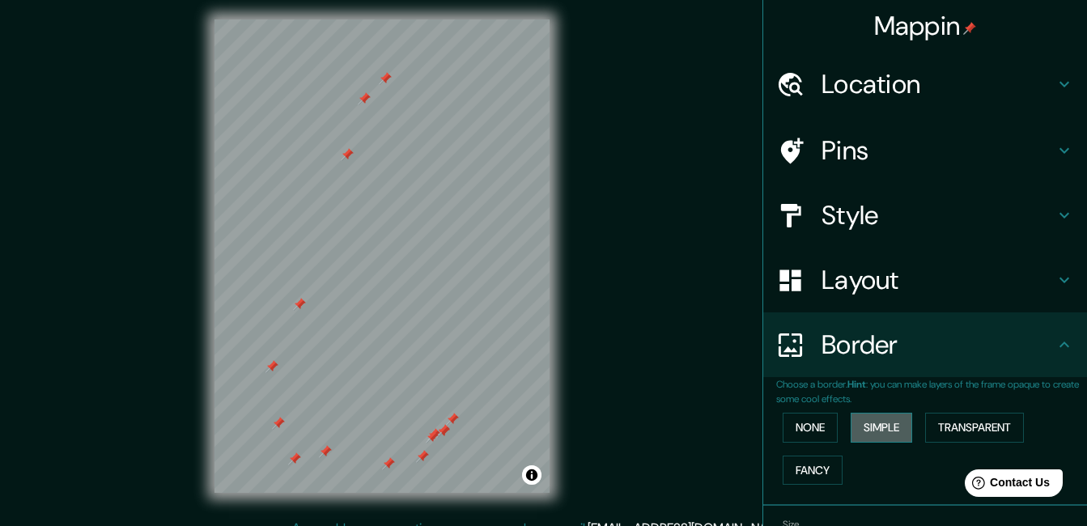
click at [887, 430] on button "Simple" at bounding box center [882, 428] width 62 height 30
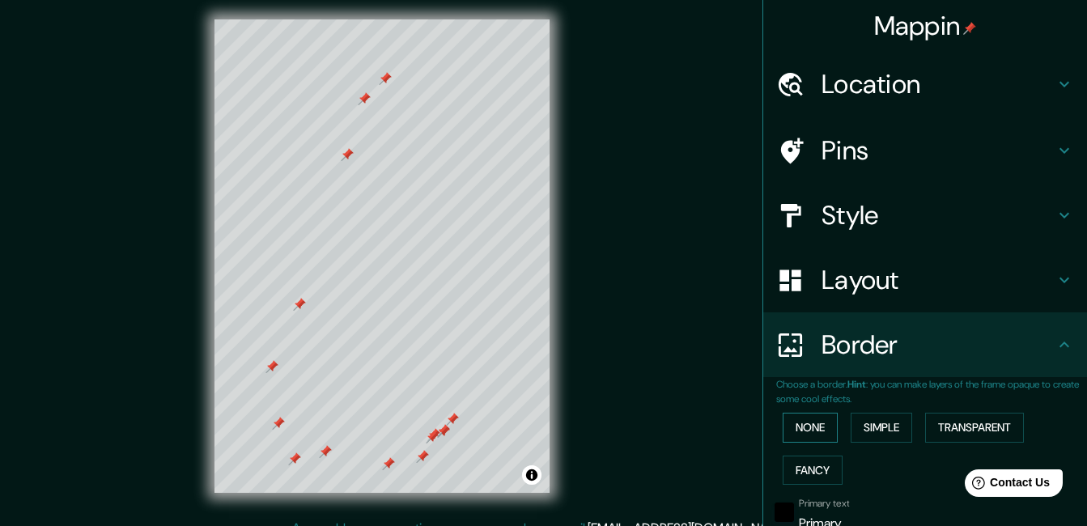
click at [801, 427] on button "None" at bounding box center [810, 428] width 55 height 30
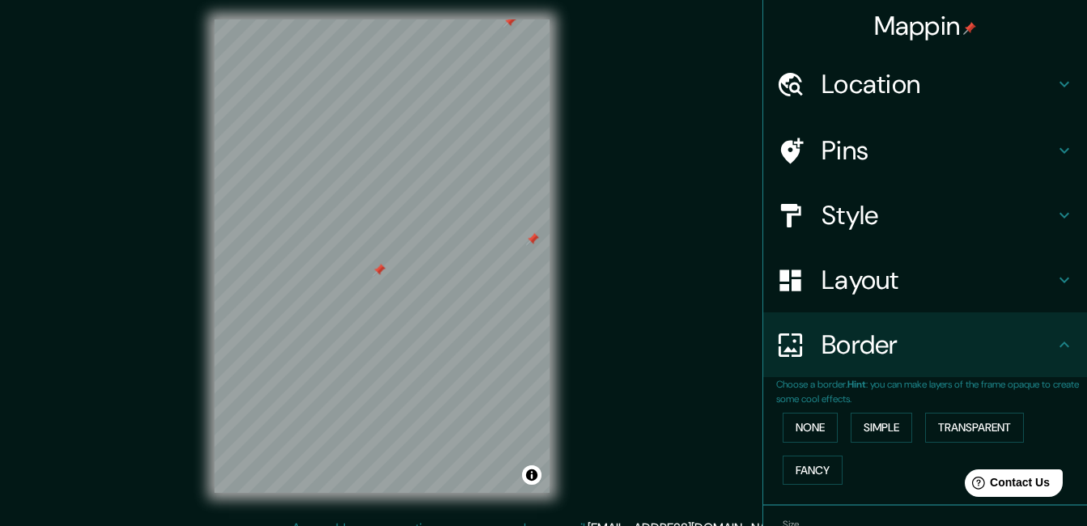
click at [121, 291] on div "Mappin Location Pins Style Layout Border Choose a border. Hint : you can make l…" at bounding box center [543, 269] width 1087 height 551
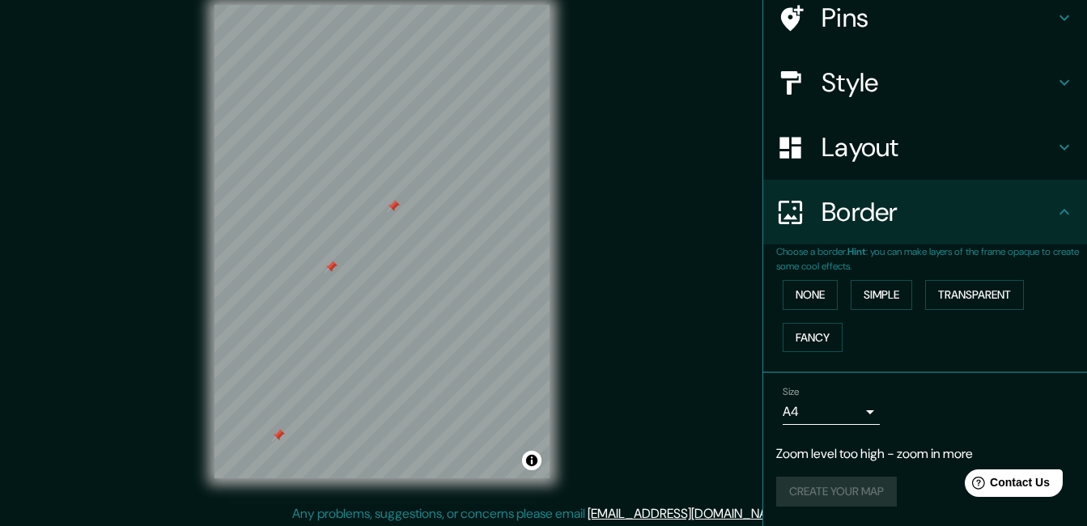
scroll to position [25, 0]
